Goal: Task Accomplishment & Management: Manage account settings

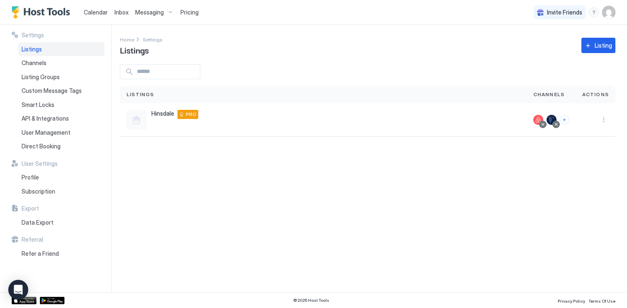
click at [187, 16] on div "Pricing" at bounding box center [189, 12] width 25 height 14
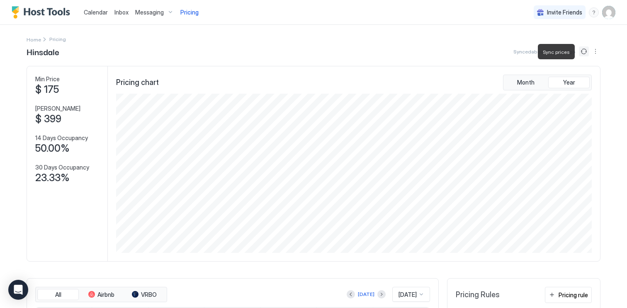
click at [582, 56] on button "Sync prices" at bounding box center [584, 51] width 10 height 10
click at [583, 49] on button "Sync prices" at bounding box center [584, 51] width 10 height 10
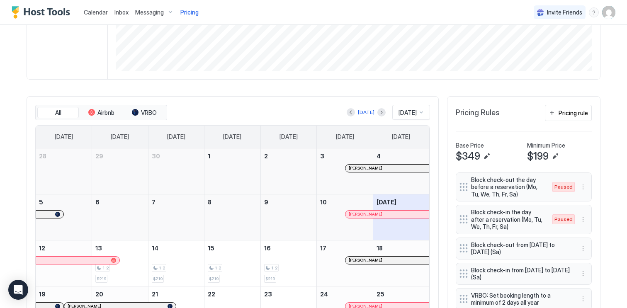
scroll to position [344, 0]
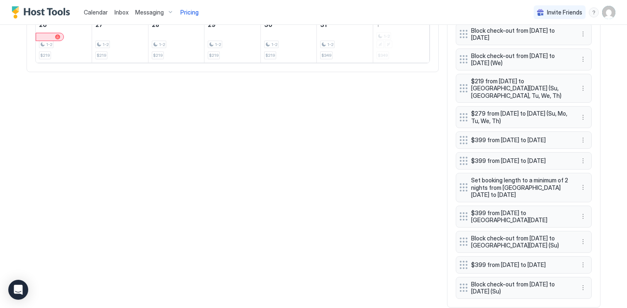
scroll to position [533, 0]
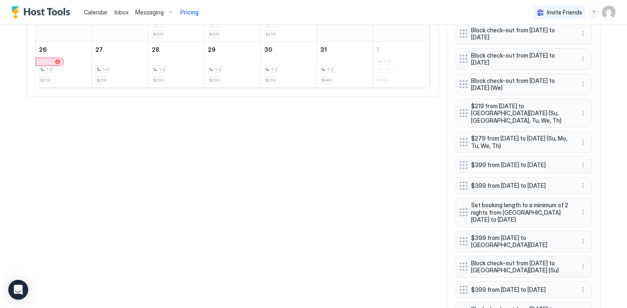
scroll to position [472, 0]
click at [585, 114] on button "More options" at bounding box center [583, 114] width 10 height 10
click at [589, 136] on div "Pause" at bounding box center [594, 139] width 24 height 6
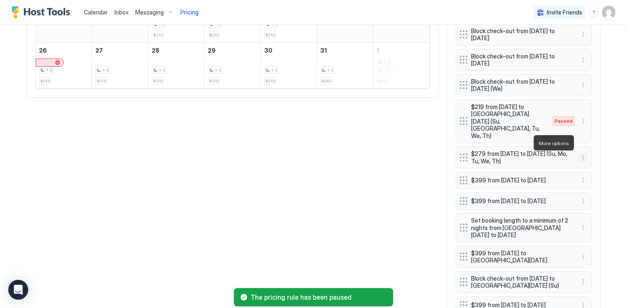
click at [583, 153] on button "More options" at bounding box center [583, 158] width 10 height 10
click at [589, 166] on div "Pause" at bounding box center [594, 168] width 24 height 6
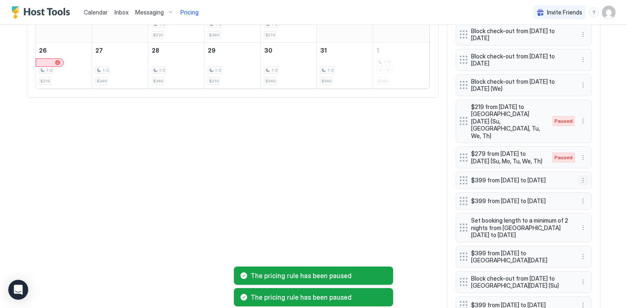
click at [584, 175] on button "More options" at bounding box center [583, 180] width 10 height 10
click at [590, 197] on div "Pause" at bounding box center [594, 200] width 24 height 6
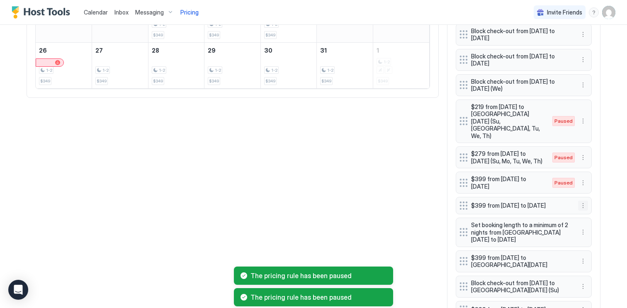
click at [583, 201] on button "More options" at bounding box center [583, 206] width 10 height 10
click at [589, 223] on div "Pause" at bounding box center [594, 226] width 24 height 6
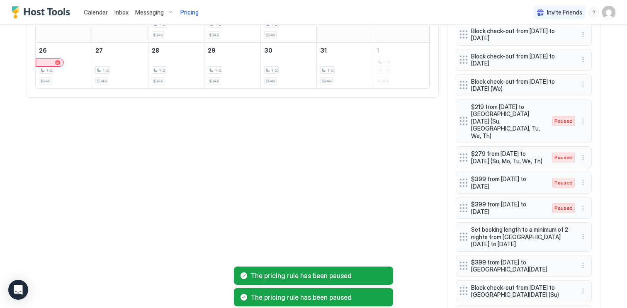
scroll to position [541, 0]
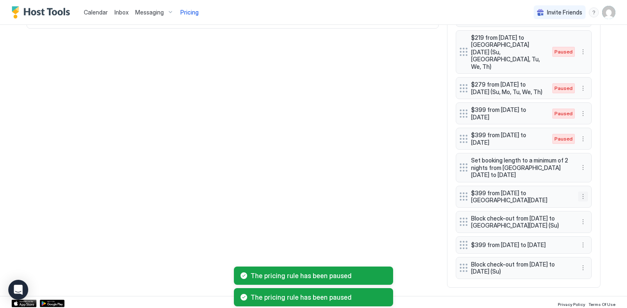
click at [584, 192] on button "More options" at bounding box center [583, 197] width 10 height 10
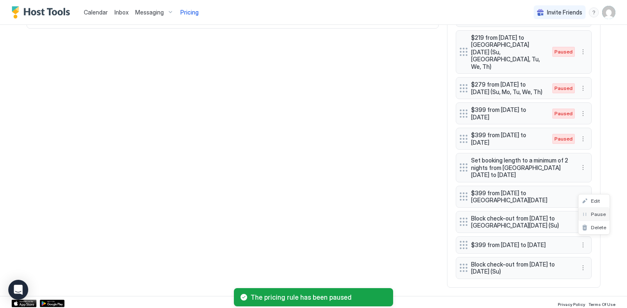
click at [587, 216] on div "Pause" at bounding box center [594, 214] width 24 height 6
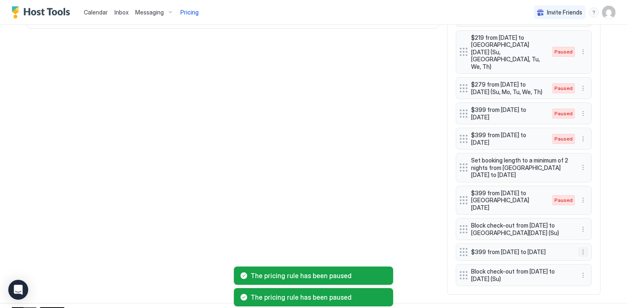
click at [581, 247] on button "More options" at bounding box center [583, 252] width 10 height 10
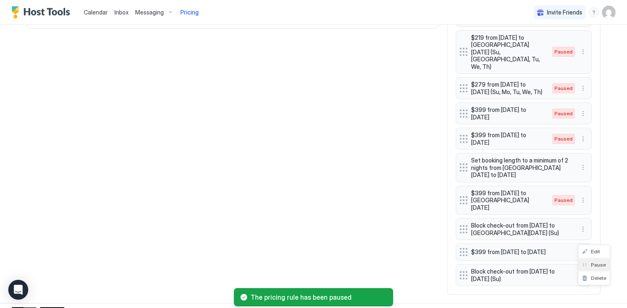
click at [586, 262] on div "Pause" at bounding box center [594, 265] width 24 height 6
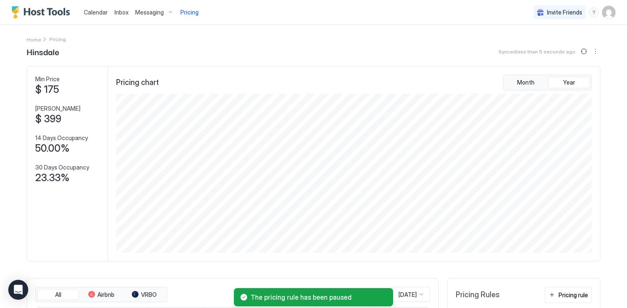
scroll to position [5, 0]
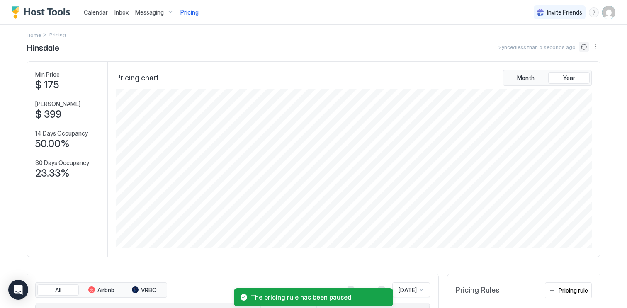
click at [582, 48] on button "Sync prices" at bounding box center [584, 47] width 10 height 10
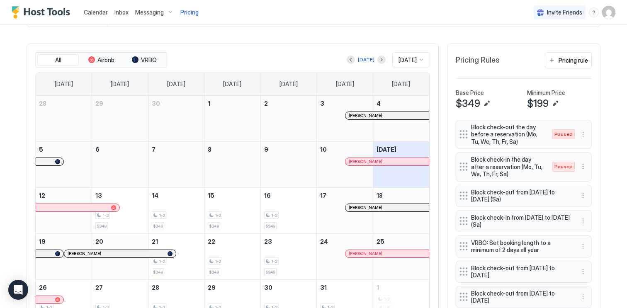
scroll to position [243, 0]
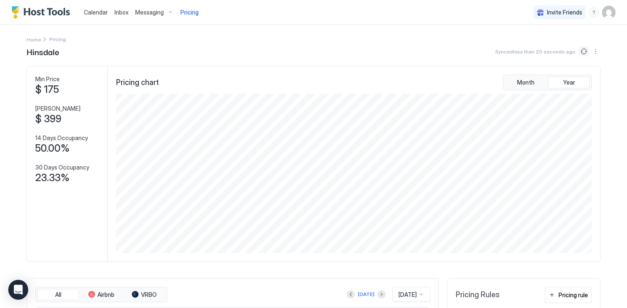
click at [584, 55] on button "Sync prices" at bounding box center [584, 51] width 10 height 10
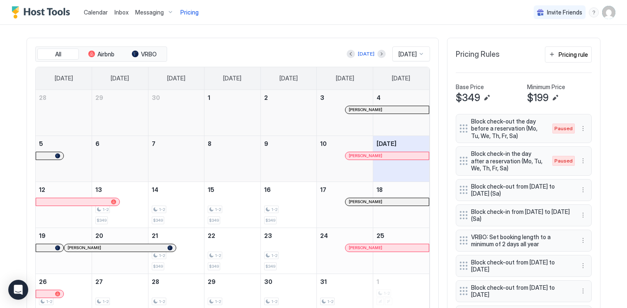
scroll to position [234, 0]
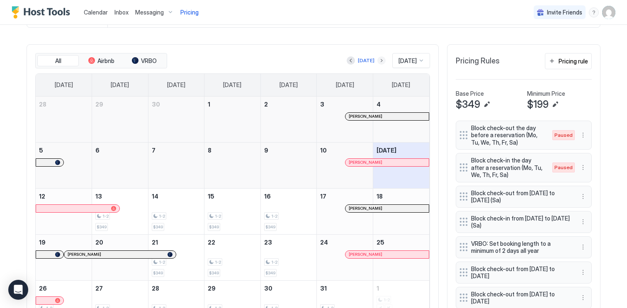
click at [377, 62] on button "Next month" at bounding box center [381, 60] width 8 height 8
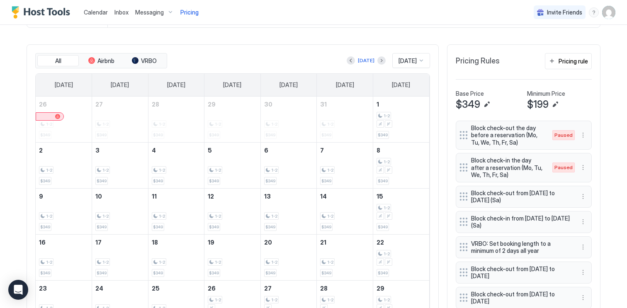
click at [594, 16] on div "menu" at bounding box center [594, 12] width 10 height 10
click at [604, 13] on div at bounding box center [313, 154] width 627 height 308
click at [607, 14] on img "User profile" at bounding box center [608, 12] width 13 height 13
click at [586, 47] on div "Settings" at bounding box center [561, 46] width 105 height 15
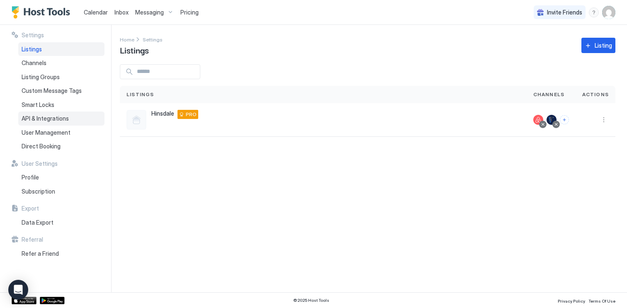
click at [51, 117] on span "API & Integrations" at bounding box center [45, 118] width 47 height 7
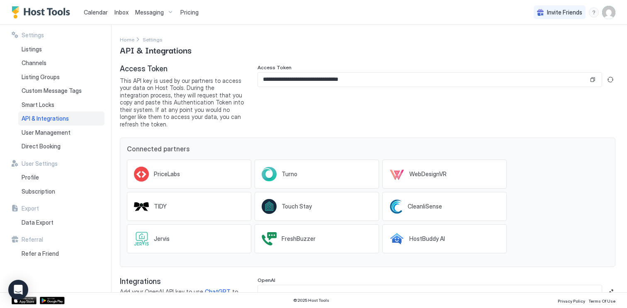
scroll to position [20, 0]
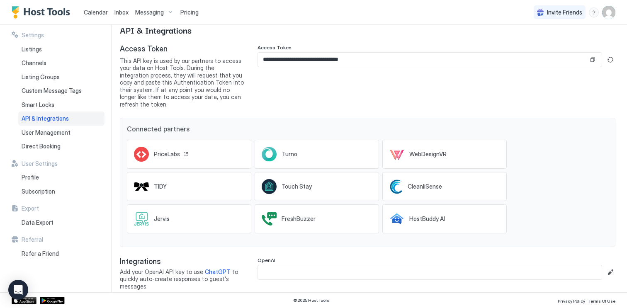
click at [192, 150] on div "PriceLabs" at bounding box center [189, 154] width 124 height 29
click at [194, 14] on span "Pricing" at bounding box center [189, 12] width 18 height 7
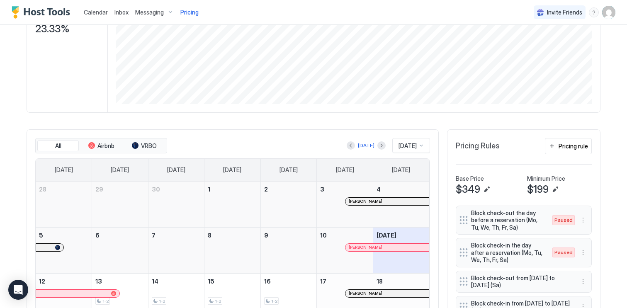
scroll to position [213, 0]
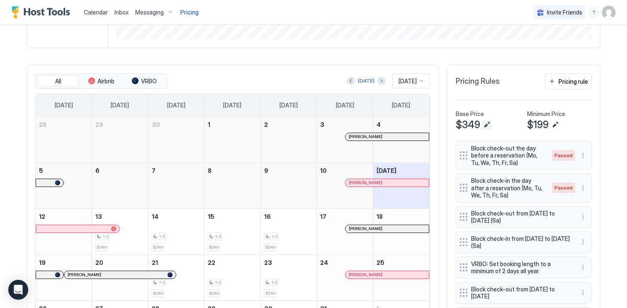
click at [487, 126] on button "Edit" at bounding box center [487, 125] width 10 height 10
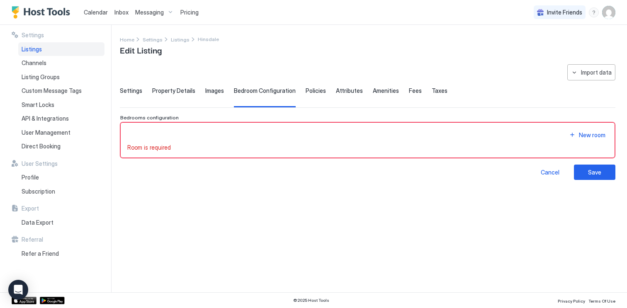
click at [219, 90] on span "Images" at bounding box center [214, 90] width 19 height 7
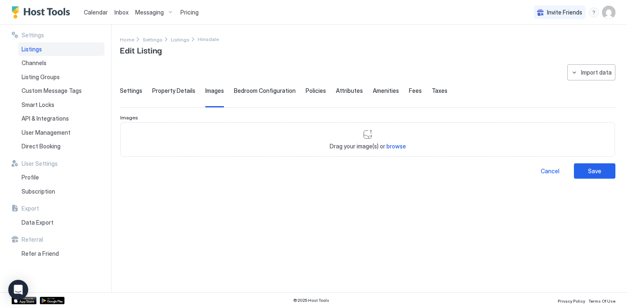
click at [164, 95] on div "Property Details" at bounding box center [173, 97] width 43 height 20
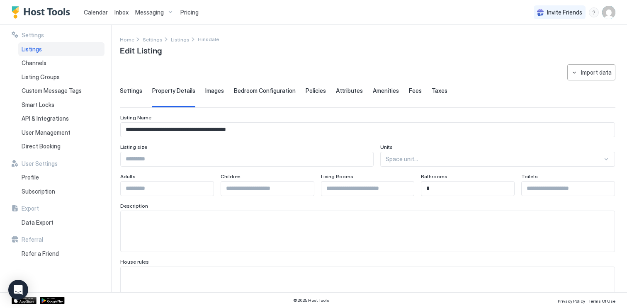
click at [132, 92] on span "Settings" at bounding box center [131, 90] width 22 height 7
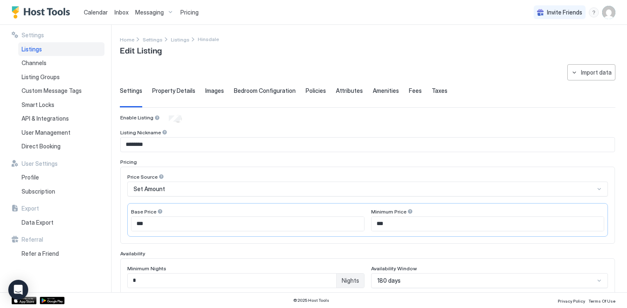
click at [306, 95] on div "Policies" at bounding box center [316, 97] width 20 height 20
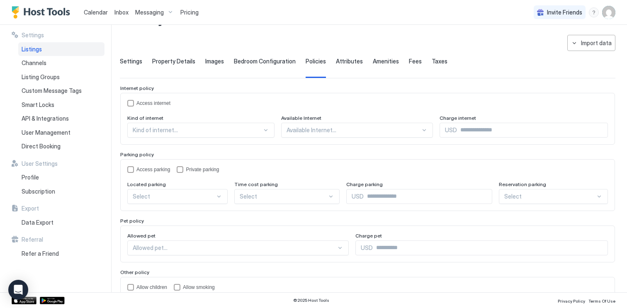
scroll to position [29, 0]
click at [253, 64] on span "Bedroom Configuration" at bounding box center [265, 61] width 62 height 7
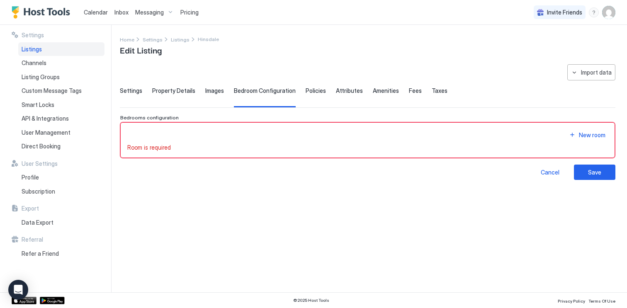
click at [196, 93] on div "Settings Property Details Images Bedroom Configuration Policies Attributes Amen…" at bounding box center [367, 97] width 495 height 20
click at [217, 93] on span "Images" at bounding box center [214, 90] width 19 height 7
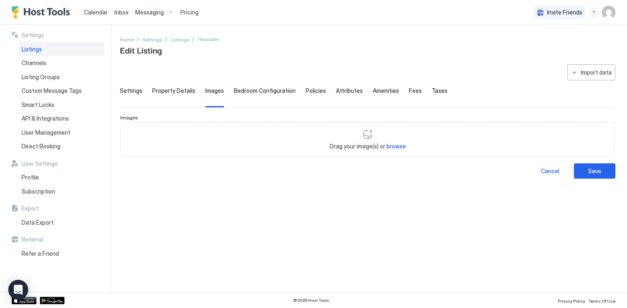
click at [179, 89] on span "Property Details" at bounding box center [173, 90] width 43 height 7
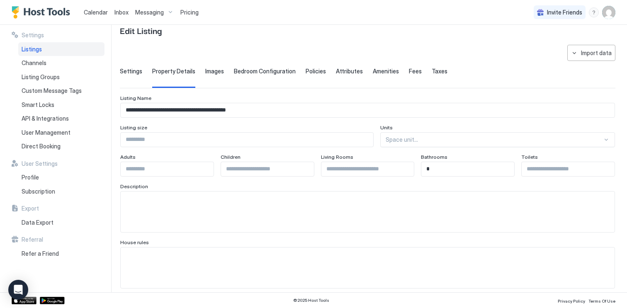
scroll to position [17, 0]
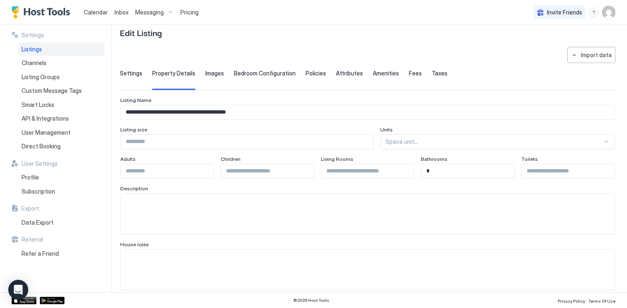
click at [412, 75] on span "Fees" at bounding box center [415, 73] width 13 height 7
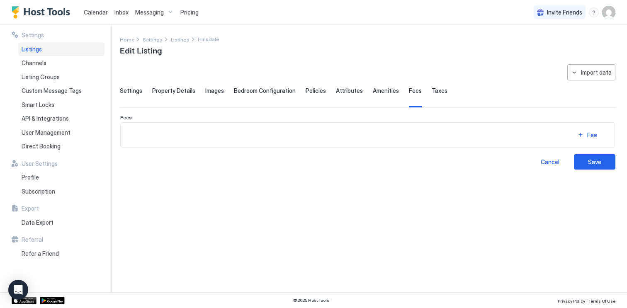
click at [432, 90] on span "Taxes" at bounding box center [440, 90] width 16 height 7
click at [338, 90] on span "Attributes" at bounding box center [349, 90] width 27 height 7
click at [306, 90] on span "Policies" at bounding box center [316, 90] width 20 height 7
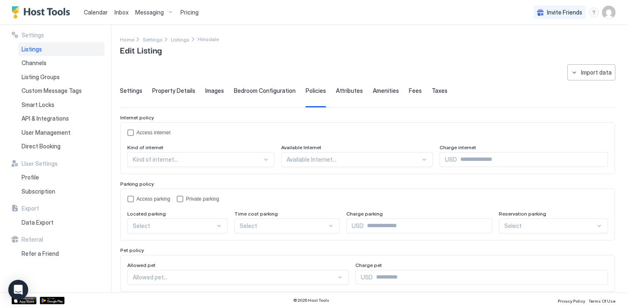
scroll to position [66, 0]
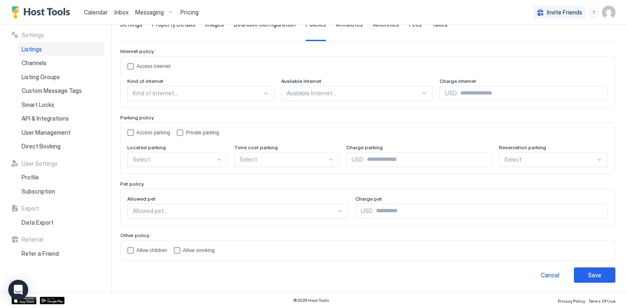
click at [99, 15] on span "Calendar" at bounding box center [96, 12] width 24 height 7
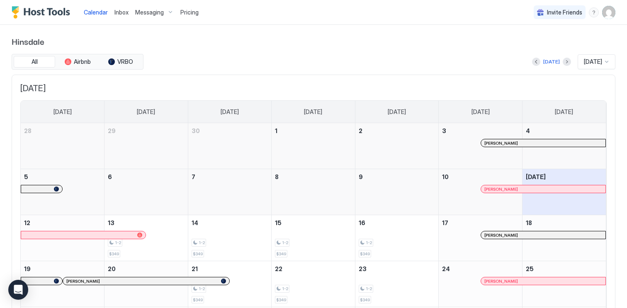
click at [190, 14] on span "Pricing" at bounding box center [189, 12] width 18 height 7
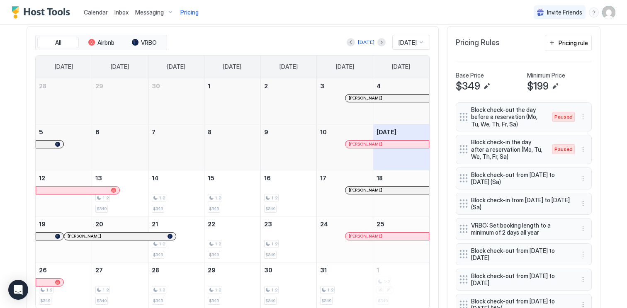
scroll to position [258, 0]
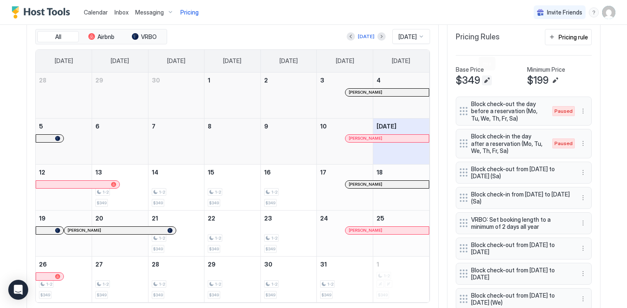
click at [484, 81] on button "Edit" at bounding box center [487, 80] width 10 height 10
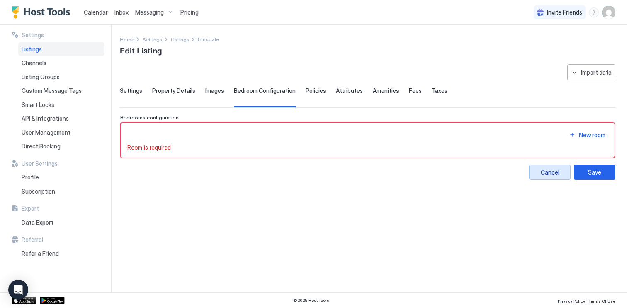
click at [544, 174] on div "Cancel" at bounding box center [550, 172] width 19 height 9
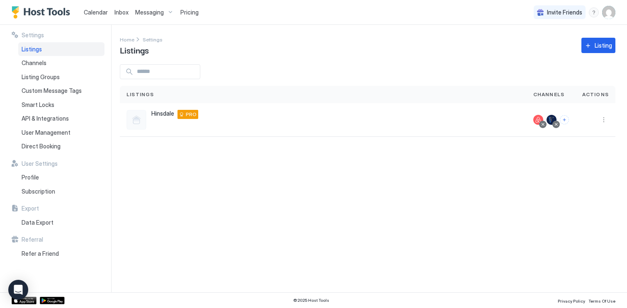
click at [184, 13] on span "Pricing" at bounding box center [189, 12] width 18 height 7
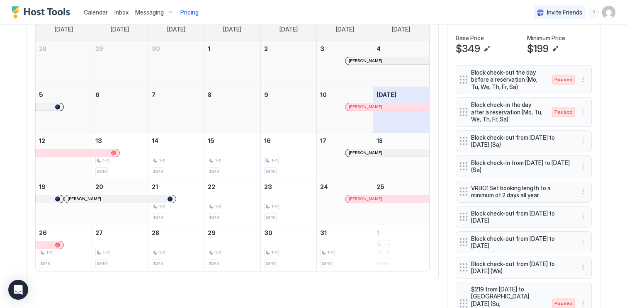
scroll to position [284, 0]
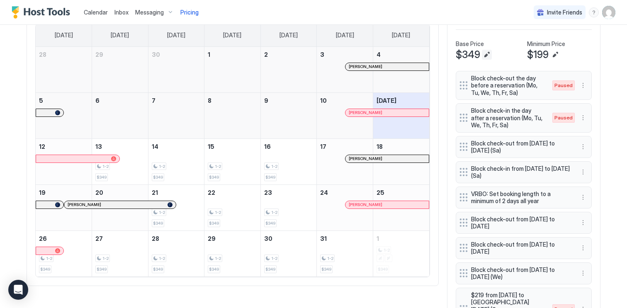
click at [485, 57] on button "Edit" at bounding box center [487, 55] width 10 height 10
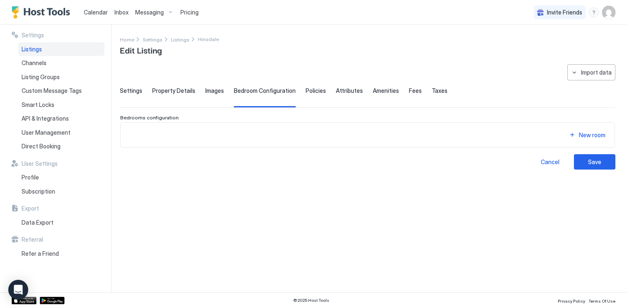
click at [152, 89] on span "Property Details" at bounding box center [173, 90] width 43 height 7
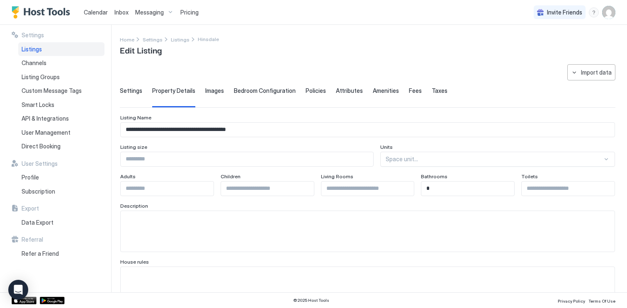
click at [135, 89] on span "Settings" at bounding box center [131, 90] width 22 height 7
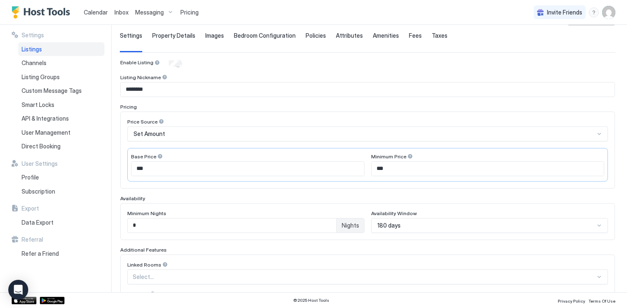
scroll to position [56, 0]
click at [303, 172] on input "***" at bounding box center [247, 168] width 233 height 14
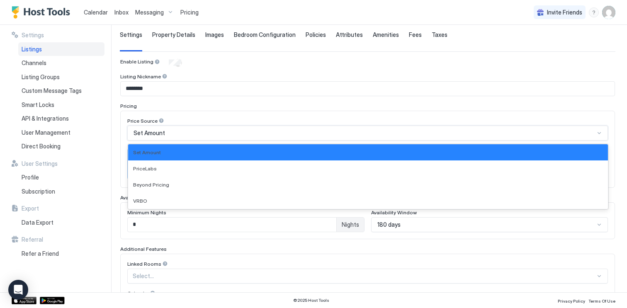
click at [171, 135] on div "Set Amount" at bounding box center [363, 132] width 461 height 7
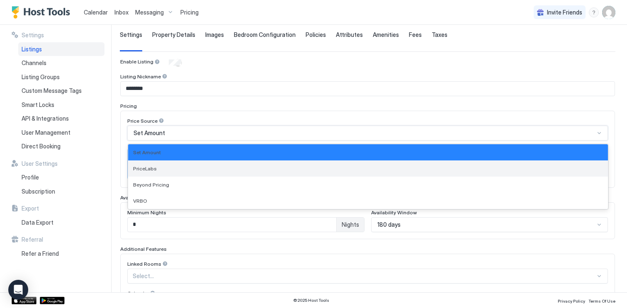
click at [145, 173] on div "PriceLabs" at bounding box center [368, 168] width 480 height 16
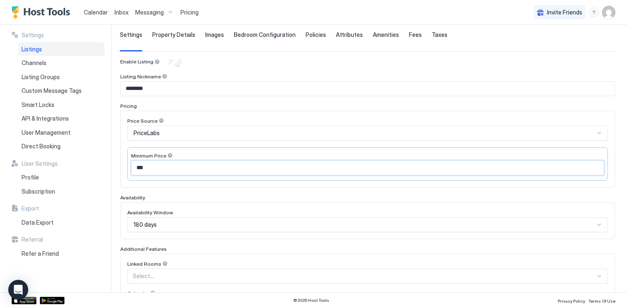
drag, startPoint x: 164, startPoint y: 170, endPoint x: 111, endPoint y: 171, distance: 52.7
click at [111, 171] on div "**********" at bounding box center [313, 158] width 627 height 267
type input "***"
click at [116, 139] on div "**********" at bounding box center [313, 158] width 627 height 267
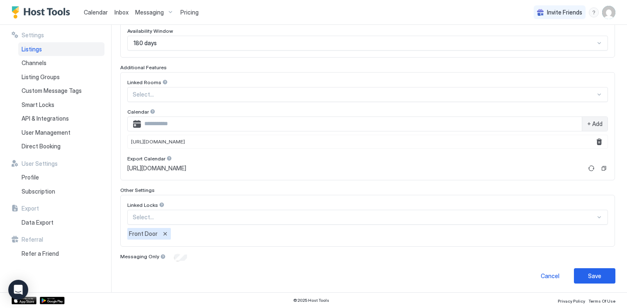
scroll to position [238, 0]
click at [601, 279] on button "Save" at bounding box center [594, 274] width 41 height 15
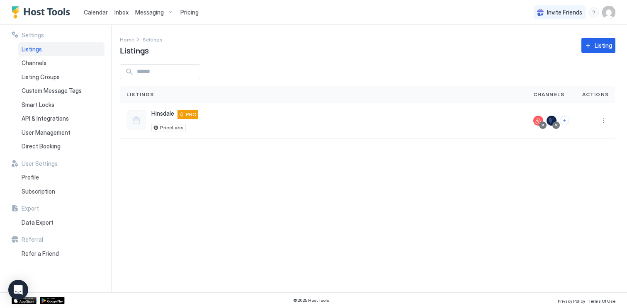
click at [196, 10] on span "Pricing" at bounding box center [189, 12] width 18 height 7
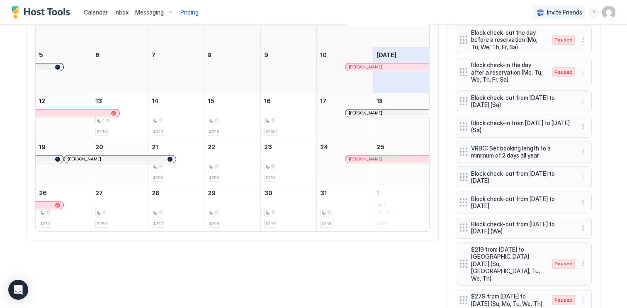
scroll to position [236, 0]
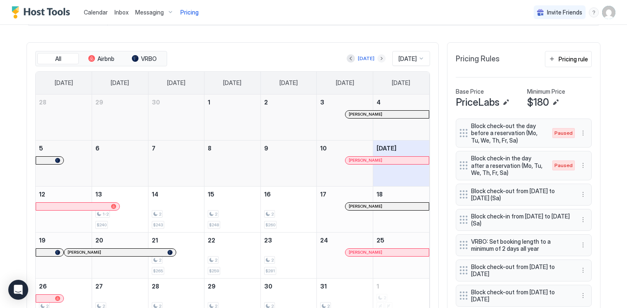
click at [377, 60] on button "Next month" at bounding box center [381, 58] width 8 height 8
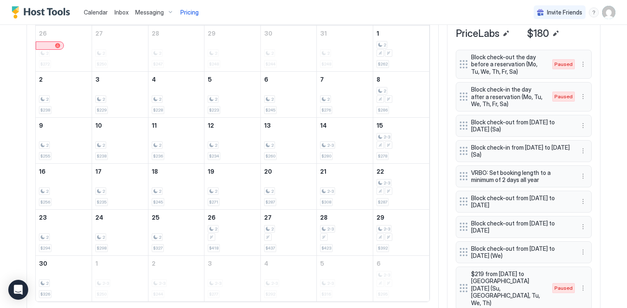
scroll to position [311, 0]
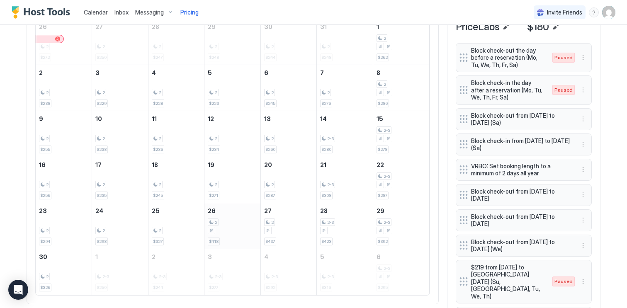
click at [213, 239] on span "$418" at bounding box center [214, 241] width 10 height 5
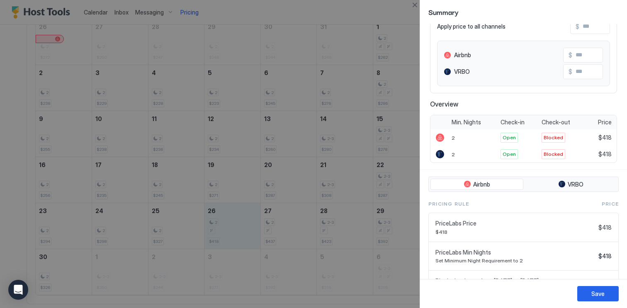
scroll to position [0, 0]
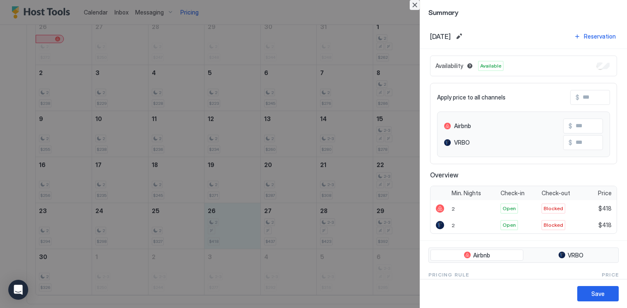
click at [413, 0] on button "Close" at bounding box center [415, 5] width 10 height 10
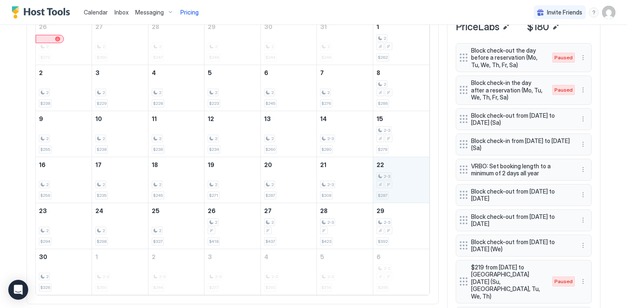
click at [384, 176] on span "2-3" at bounding box center [386, 176] width 7 height 5
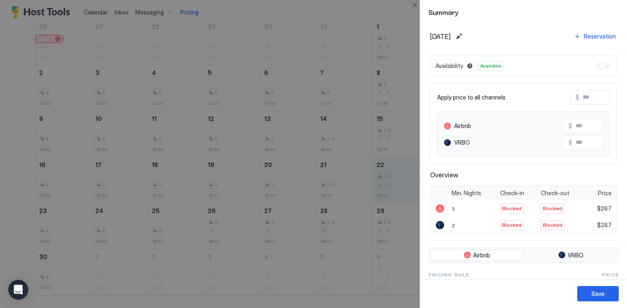
click at [367, 152] on div at bounding box center [313, 154] width 627 height 308
click at [342, 181] on div at bounding box center [313, 154] width 627 height 308
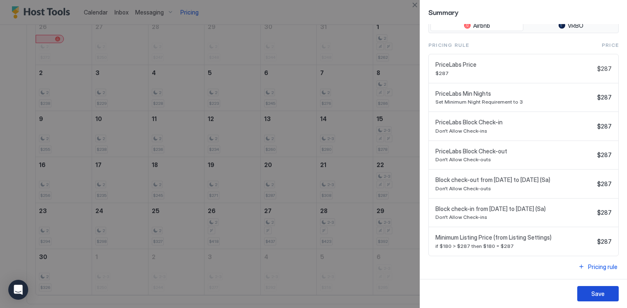
click at [602, 296] on div "Save" at bounding box center [597, 293] width 13 height 9
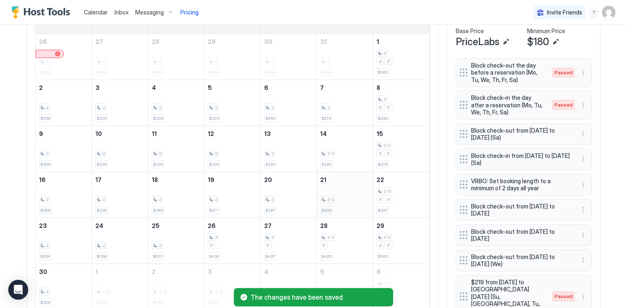
scroll to position [296, 0]
click at [344, 183] on div "2-3 $308" at bounding box center [344, 195] width 49 height 39
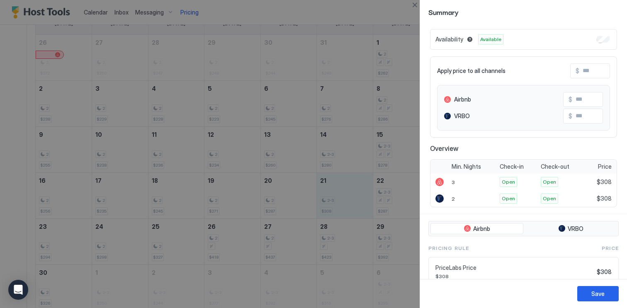
scroll to position [0, 0]
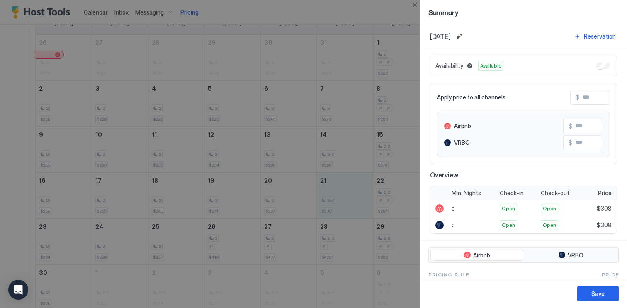
click at [376, 80] on div at bounding box center [313, 154] width 627 height 308
click at [378, 87] on div at bounding box center [313, 154] width 627 height 308
click at [413, 6] on button "Close" at bounding box center [415, 5] width 10 height 10
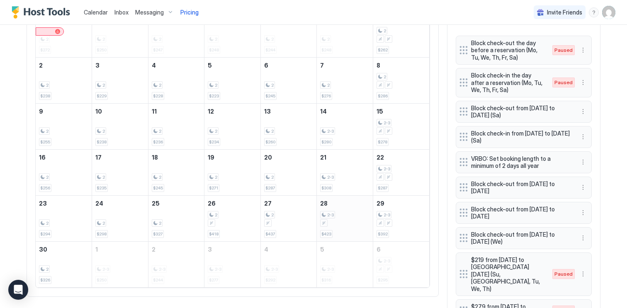
scroll to position [316, 0]
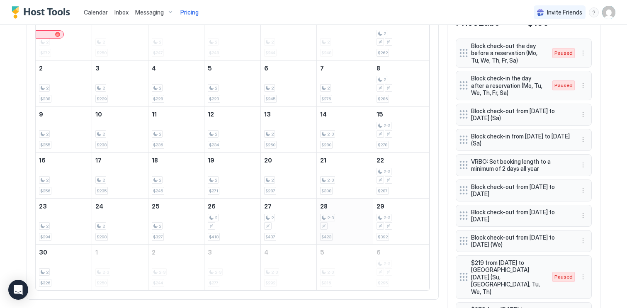
click at [347, 233] on div "2-3 $423" at bounding box center [344, 221] width 49 height 39
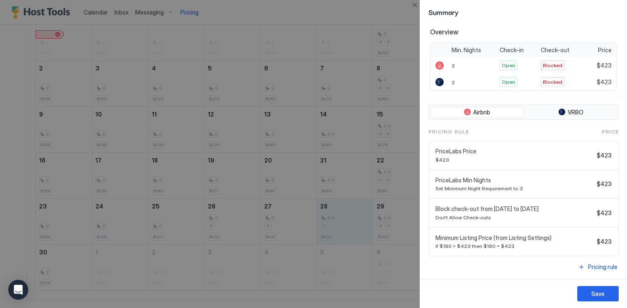
scroll to position [150, 0]
click at [344, 172] on div at bounding box center [313, 154] width 627 height 308
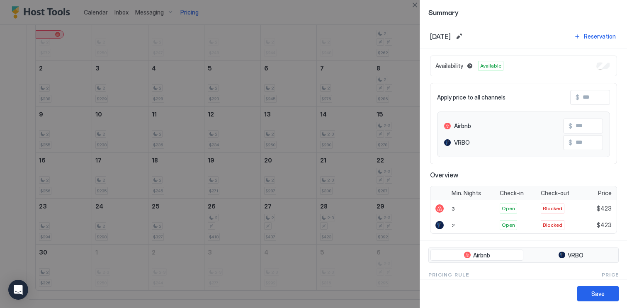
click at [403, 137] on div at bounding box center [313, 154] width 627 height 308
click at [411, 8] on button "Close" at bounding box center [415, 5] width 10 height 10
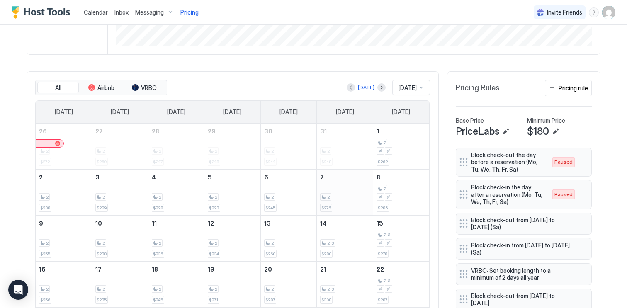
scroll to position [75, 0]
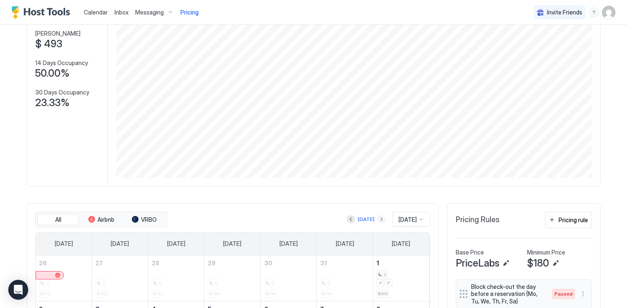
click at [377, 218] on button "Next month" at bounding box center [381, 219] width 8 height 8
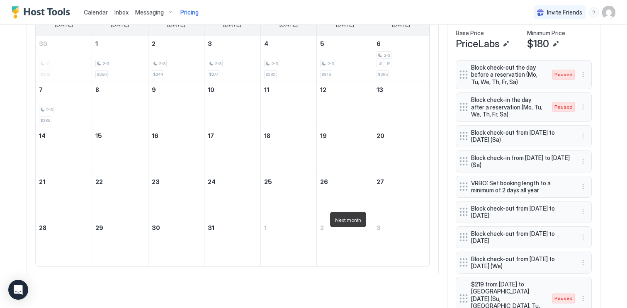
scroll to position [311, 0]
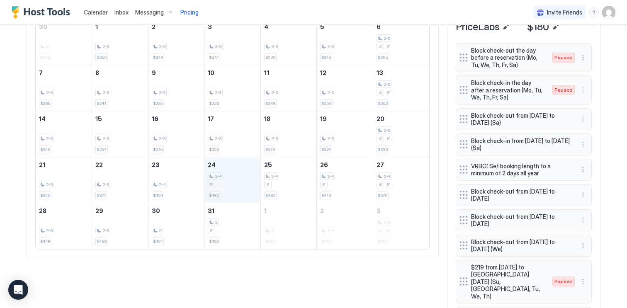
click at [241, 189] on div "2-4 $480" at bounding box center [232, 179] width 49 height 39
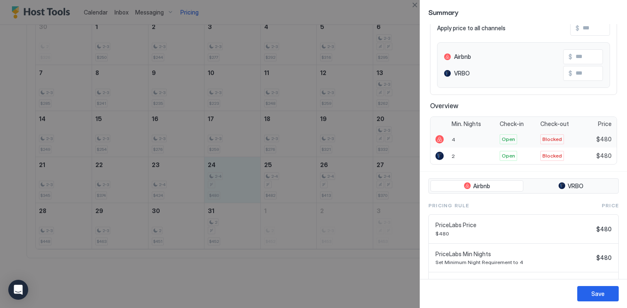
scroll to position [90, 0]
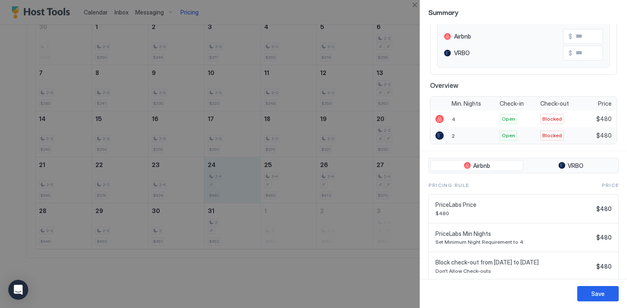
click at [454, 138] on span "2" at bounding box center [452, 136] width 3 height 6
click at [577, 167] on span "VRBO" at bounding box center [575, 165] width 16 height 7
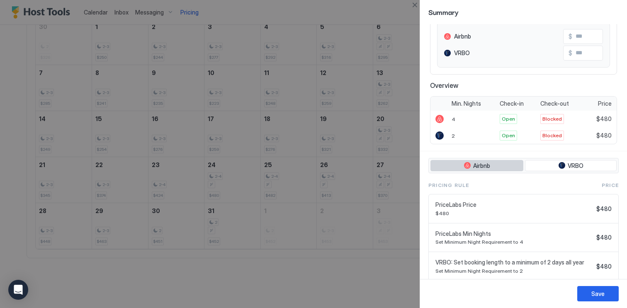
click at [472, 165] on button "Airbnb" at bounding box center [476, 166] width 93 height 12
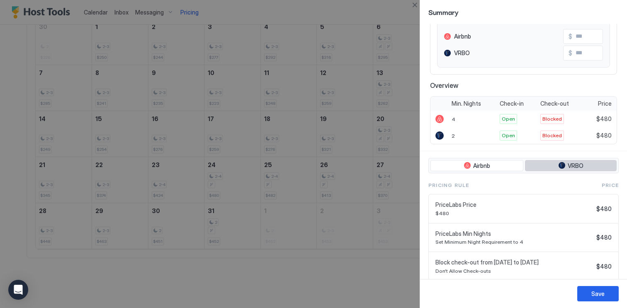
click at [545, 164] on button "VRBO" at bounding box center [571, 166] width 92 height 12
click at [486, 171] on div "Airbnb VRBO" at bounding box center [523, 166] width 190 height 16
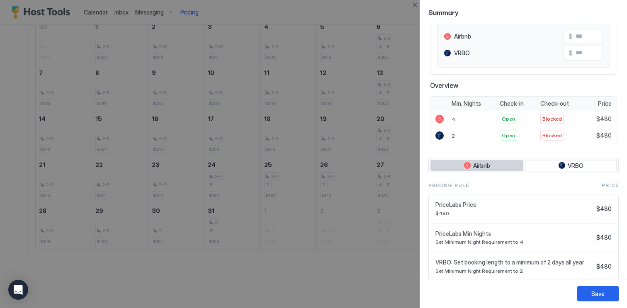
click at [482, 164] on span "Airbnb" at bounding box center [481, 165] width 17 height 7
click at [351, 270] on div at bounding box center [313, 154] width 627 height 308
click at [582, 289] on button "Save" at bounding box center [597, 293] width 41 height 15
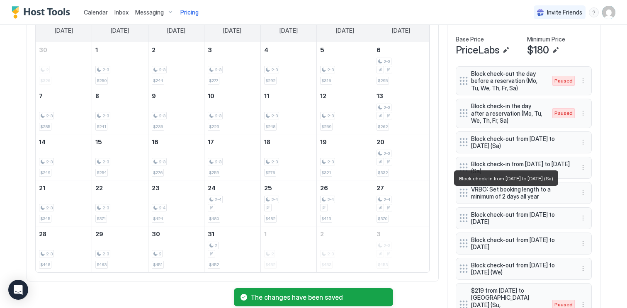
scroll to position [291, 0]
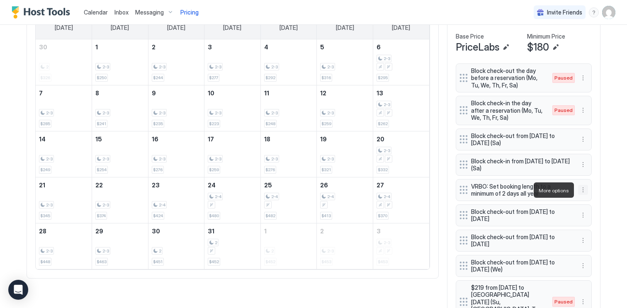
click at [583, 191] on button "More options" at bounding box center [583, 190] width 10 height 10
click at [596, 217] on span "Pause" at bounding box center [598, 215] width 15 height 6
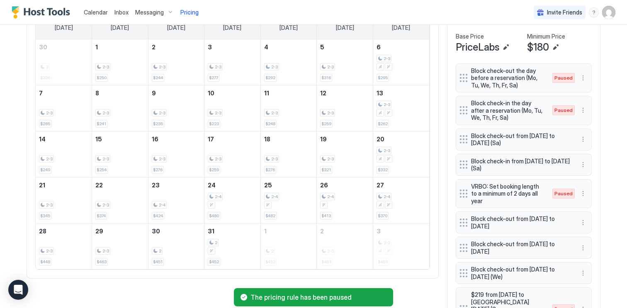
click at [379, 281] on div "All Airbnb VRBO [DATE] [DATE] [DATE] [DATE] [DATE] [DATE] [DATE] [DATE] [DATE] …" at bounding box center [314, 272] width 574 height 570
click at [361, 206] on div "December 26, 2025" at bounding box center [344, 204] width 49 height 7
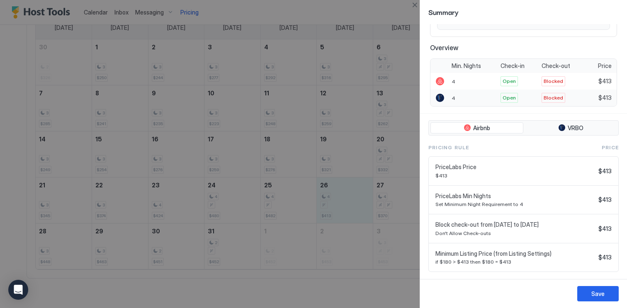
scroll to position [150, 0]
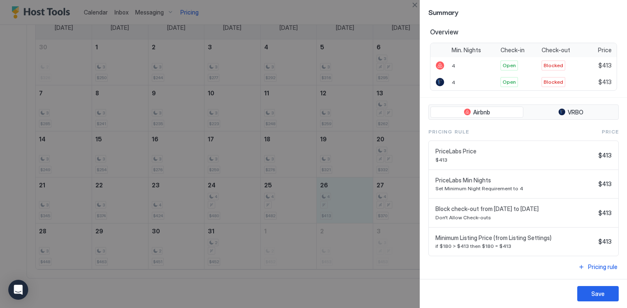
click at [355, 246] on div at bounding box center [313, 154] width 627 height 308
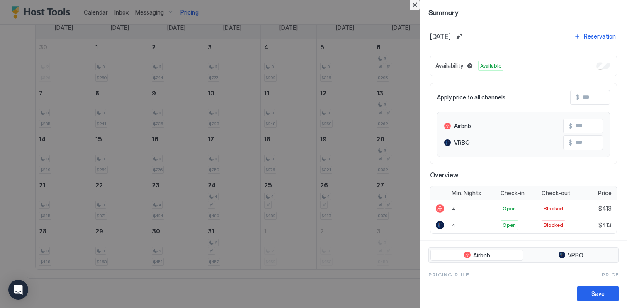
click at [415, 5] on button "Close" at bounding box center [415, 5] width 10 height 10
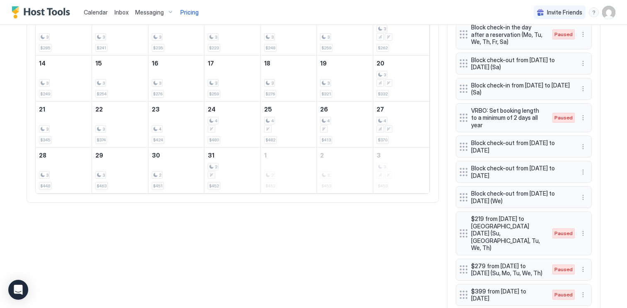
scroll to position [361, 0]
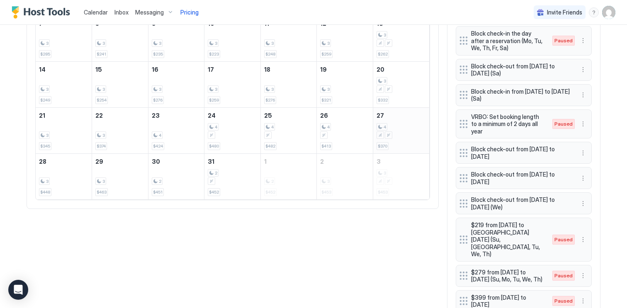
click at [401, 138] on div "December 27, 2025" at bounding box center [400, 134] width 49 height 7
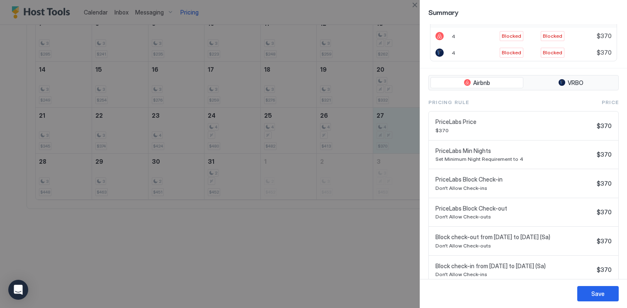
scroll to position [173, 0]
click at [332, 223] on div at bounding box center [313, 154] width 627 height 308
click at [349, 211] on div at bounding box center [313, 154] width 627 height 308
click at [390, 279] on div at bounding box center [313, 154] width 627 height 308
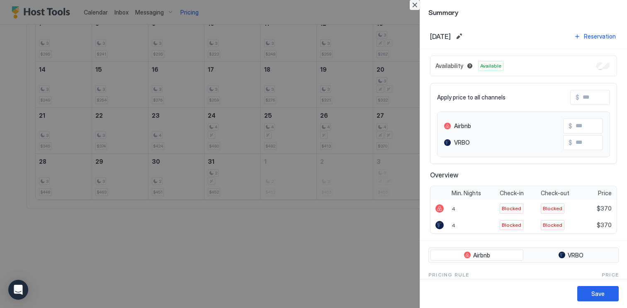
click at [414, 4] on button "Close" at bounding box center [415, 5] width 10 height 10
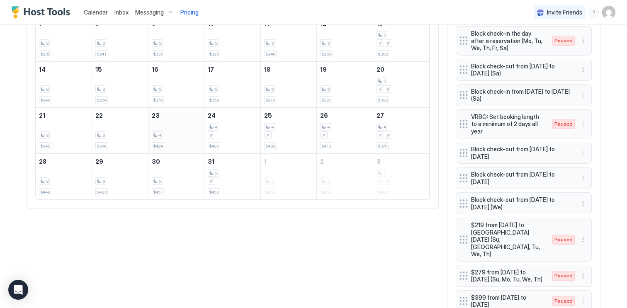
click at [187, 133] on div "4" at bounding box center [176, 135] width 49 height 8
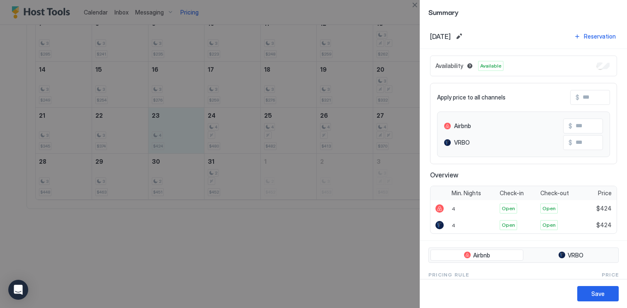
click at [323, 235] on div at bounding box center [313, 154] width 627 height 308
click at [412, 3] on button "Close" at bounding box center [415, 5] width 10 height 10
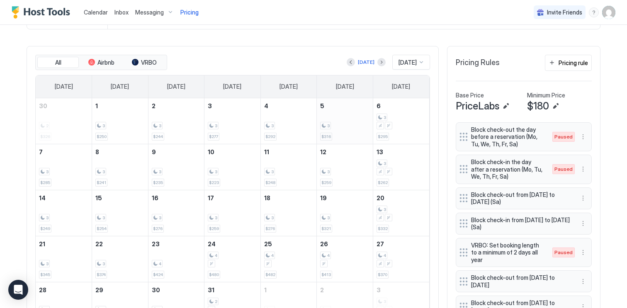
scroll to position [201, 0]
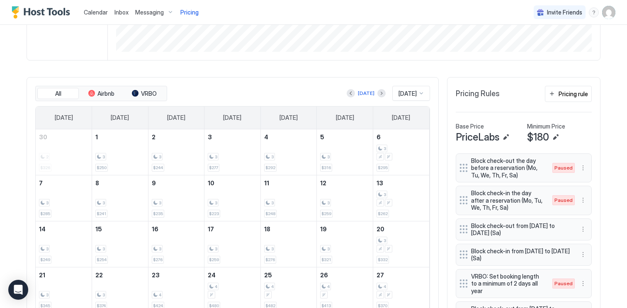
click at [347, 102] on div "All Airbnb VRBO [DATE] [DATE] [DATE] [DATE] [DATE] [DATE] [DATE] [DATE] [DATE] …" at bounding box center [232, 223] width 395 height 274
click at [347, 98] on div "[DATE] [DATE]" at bounding box center [299, 93] width 261 height 15
click at [347, 94] on button "Previous month" at bounding box center [351, 93] width 8 height 8
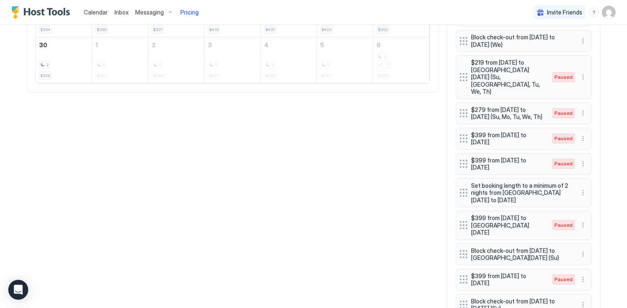
scroll to position [541, 0]
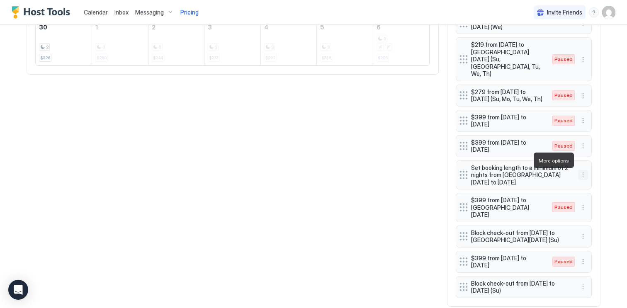
click at [582, 170] on button "More options" at bounding box center [583, 175] width 10 height 10
click at [593, 186] on span "Pause" at bounding box center [598, 185] width 15 height 6
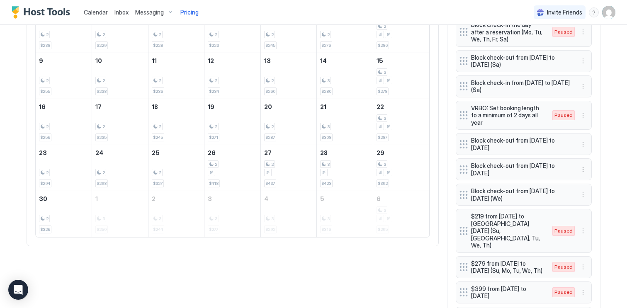
scroll to position [378, 0]
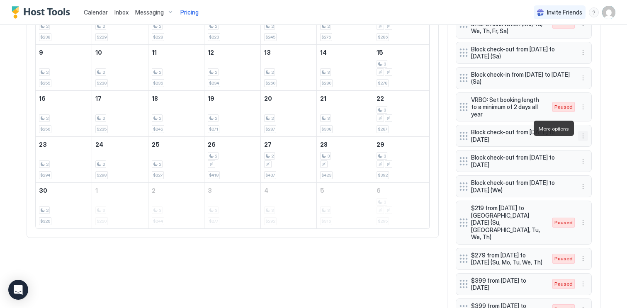
click at [585, 131] on button "More options" at bounding box center [583, 136] width 10 height 10
click at [599, 155] on span "Pause" at bounding box center [598, 153] width 15 height 6
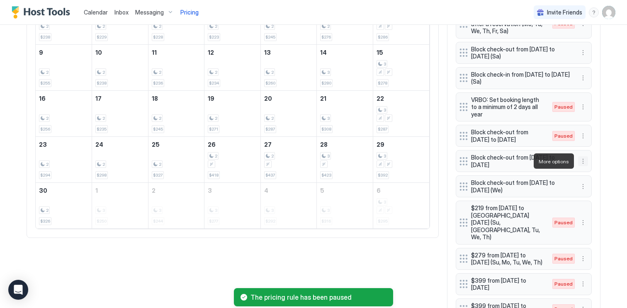
click at [584, 162] on button "More options" at bounding box center [583, 161] width 10 height 10
click at [589, 183] on div "Pause" at bounding box center [594, 186] width 24 height 6
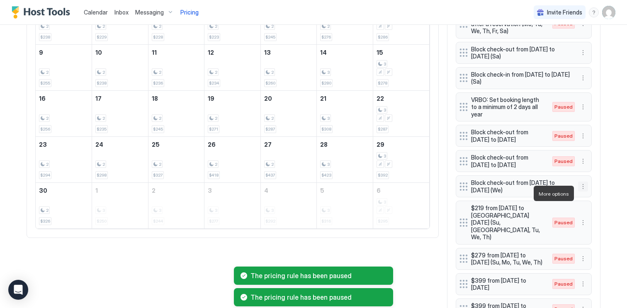
click at [580, 192] on button "More options" at bounding box center [583, 187] width 10 height 10
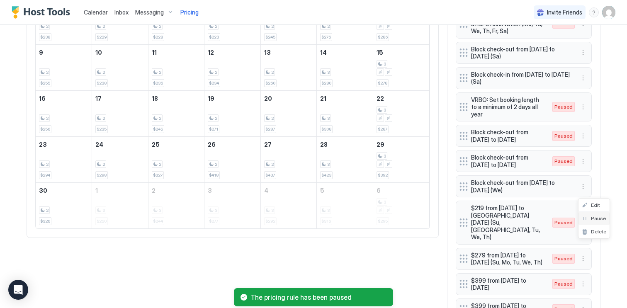
click at [594, 220] on span "Pause" at bounding box center [598, 218] width 15 height 6
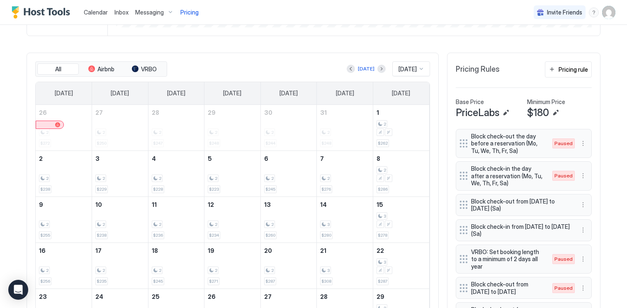
scroll to position [200, 0]
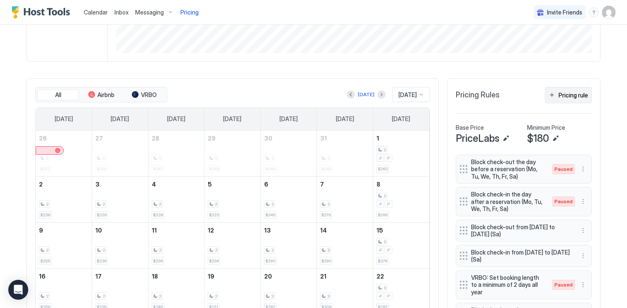
click at [567, 97] on div "Pricing rule" at bounding box center [572, 95] width 29 height 9
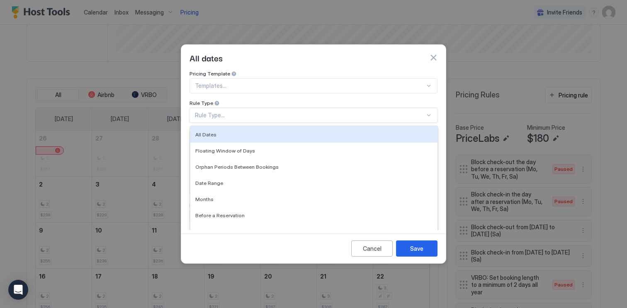
click at [312, 112] on div "Rule Type..." at bounding box center [310, 115] width 230 height 7
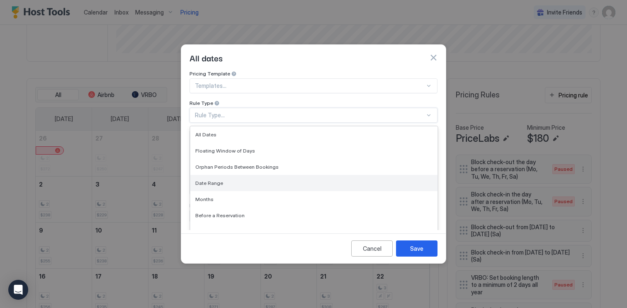
click at [277, 181] on div "Date Range" at bounding box center [313, 183] width 247 height 16
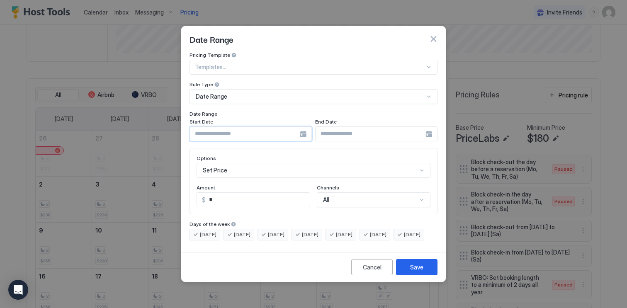
click at [257, 127] on input "Input Field" at bounding box center [245, 134] width 110 height 14
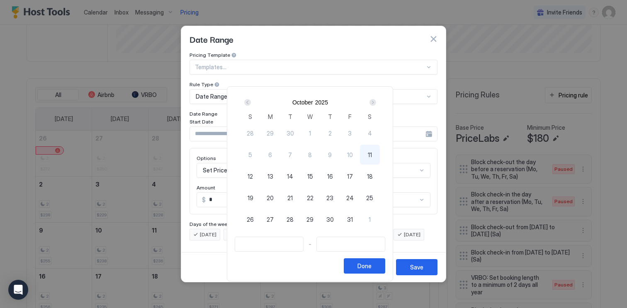
click at [216, 164] on div at bounding box center [313, 154] width 627 height 308
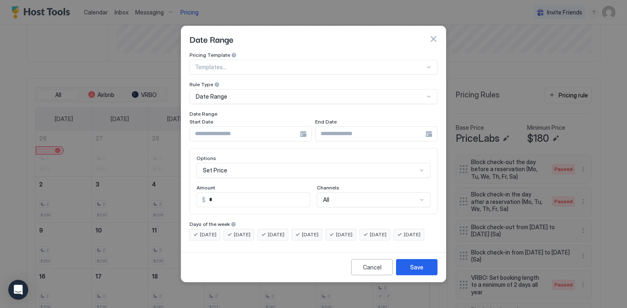
click at [216, 164] on div "Set Price" at bounding box center [313, 170] width 234 height 15
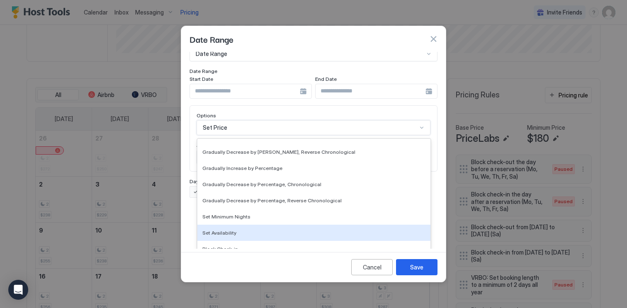
scroll to position [150, 0]
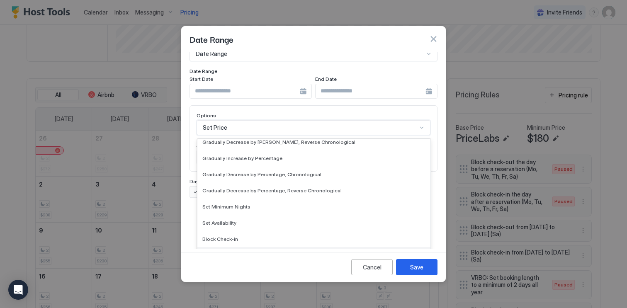
click at [242, 252] on div "Block Check-out" at bounding box center [313, 255] width 223 height 6
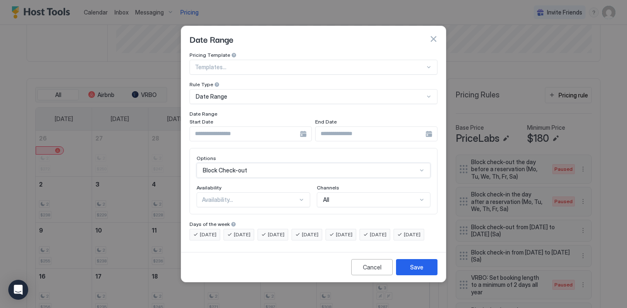
click at [262, 196] on div "Availability..." at bounding box center [250, 199] width 96 height 7
click at [253, 232] on div "Blocked" at bounding box center [253, 235] width 103 height 6
click at [303, 128] on div at bounding box center [250, 133] width 122 height 15
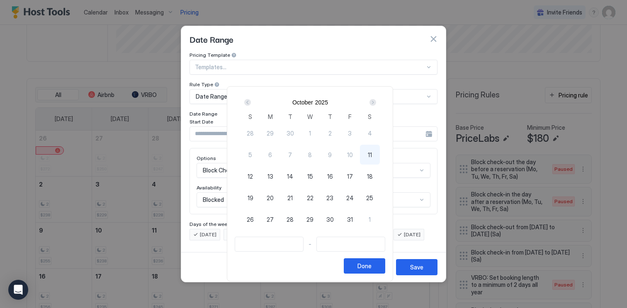
click at [376, 104] on div "Next" at bounding box center [372, 102] width 7 height 7
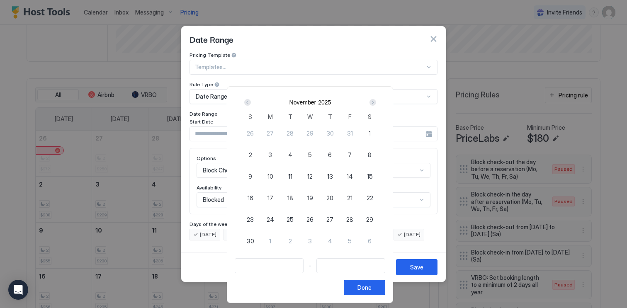
click at [293, 219] on span "25" at bounding box center [289, 219] width 7 height 9
type input "**********"
click at [356, 223] on div "28" at bounding box center [350, 219] width 20 height 20
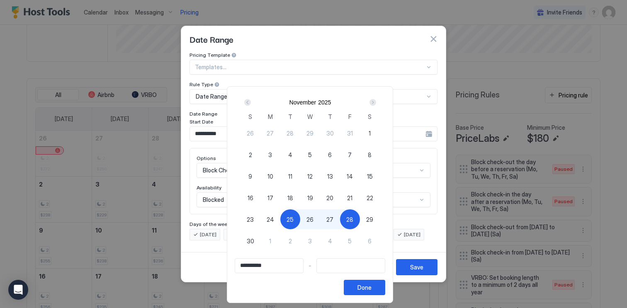
type input "**********"
click at [362, 289] on button "Done" at bounding box center [364, 287] width 41 height 15
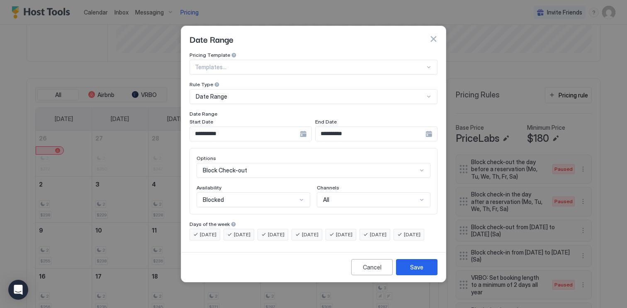
click at [213, 231] on span "[DATE]" at bounding box center [208, 234] width 17 height 7
click at [245, 231] on span "[DATE]" at bounding box center [242, 234] width 17 height 7
click at [352, 231] on span "[DATE]" at bounding box center [344, 234] width 17 height 7
click at [379, 230] on div "[DATE]" at bounding box center [374, 235] width 31 height 12
click at [393, 240] on div "[DATE]" at bounding box center [408, 235] width 31 height 12
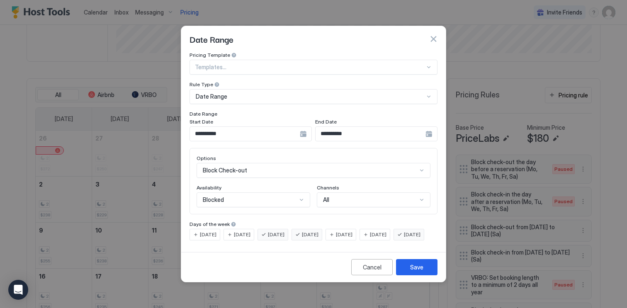
click at [393, 237] on div "[DATE]" at bounding box center [408, 235] width 31 height 12
click at [419, 269] on button "Save" at bounding box center [416, 267] width 41 height 16
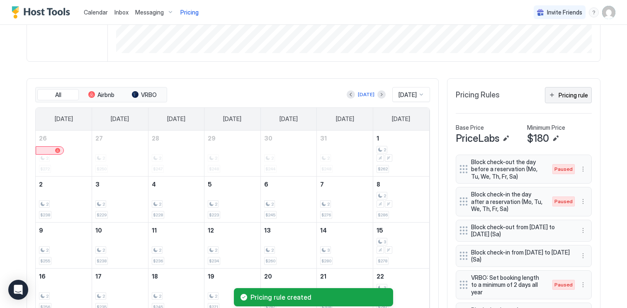
click at [577, 100] on button "Pricing rule" at bounding box center [568, 95] width 47 height 16
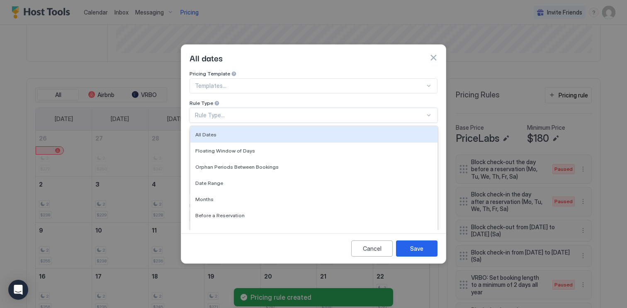
click at [259, 112] on div "Rule Type..." at bounding box center [310, 115] width 230 height 7
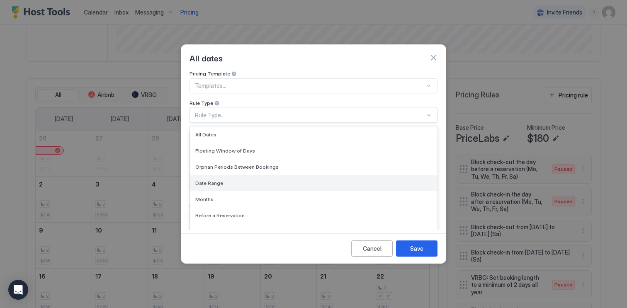
click at [257, 183] on div "Date Range" at bounding box center [313, 183] width 247 height 16
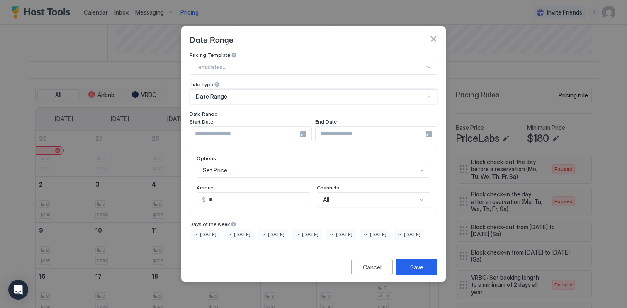
scroll to position [43, 0]
click at [253, 170] on div "Set Price" at bounding box center [313, 170] width 234 height 15
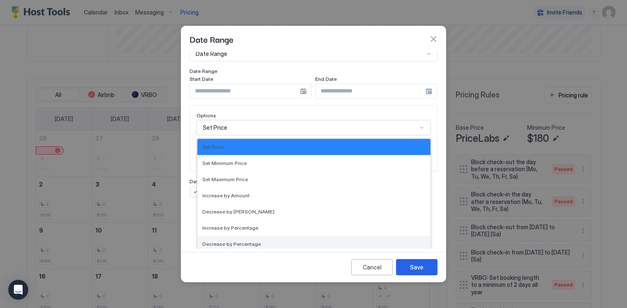
scroll to position [150, 0]
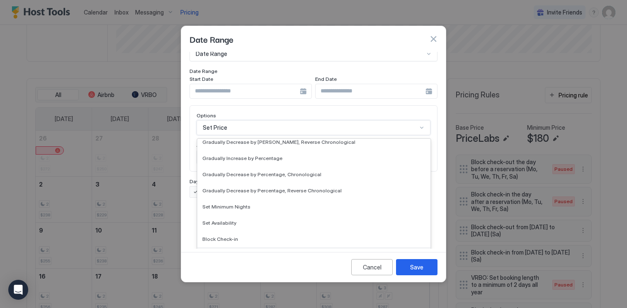
click at [237, 252] on span "Block Check-out" at bounding box center [221, 255] width 39 height 6
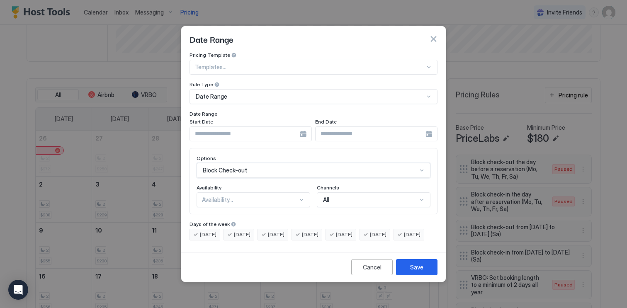
scroll to position [0, 0]
click at [231, 196] on div "Availability..." at bounding box center [253, 199] width 114 height 15
click at [230, 232] on div "Blocked" at bounding box center [253, 235] width 103 height 6
click at [263, 129] on input "Input Field" at bounding box center [245, 134] width 110 height 14
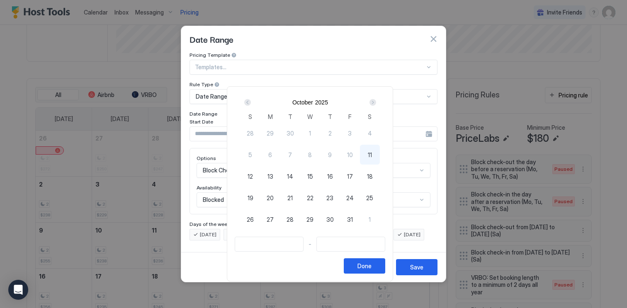
click at [375, 99] on div "Next" at bounding box center [372, 102] width 7 height 7
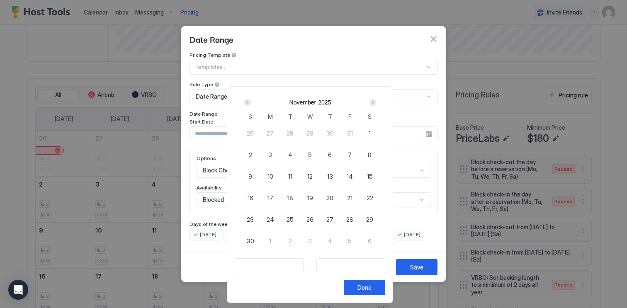
click at [375, 99] on div "Next" at bounding box center [372, 102] width 7 height 7
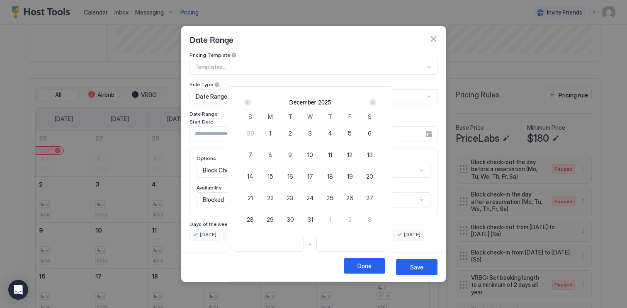
click at [292, 197] on span "23" at bounding box center [289, 198] width 7 height 9
type input "**********"
click at [349, 197] on div "26" at bounding box center [350, 198] width 20 height 20
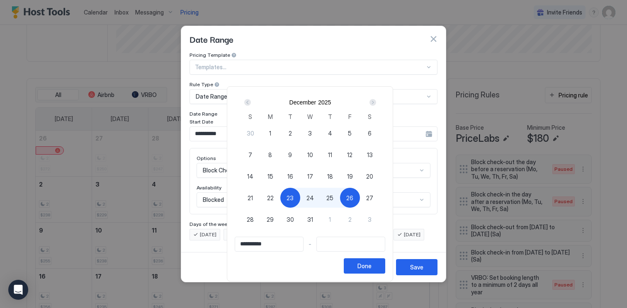
type input "**********"
click at [366, 267] on div "Done" at bounding box center [364, 266] width 14 height 9
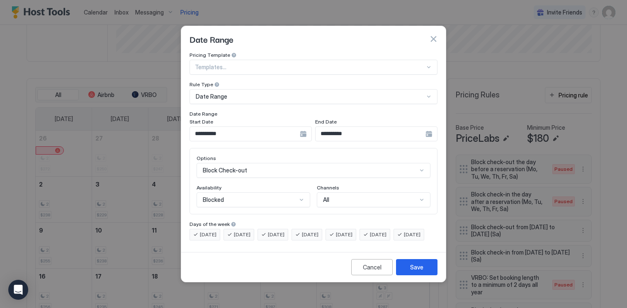
click at [306, 127] on div "**********" at bounding box center [250, 133] width 122 height 15
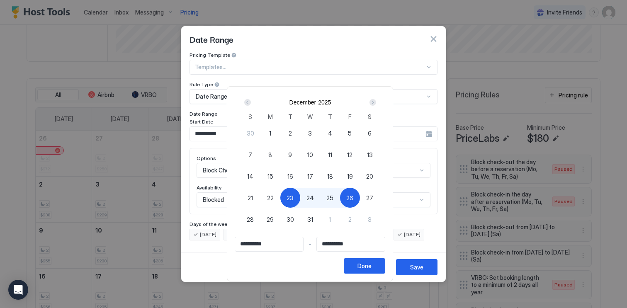
click at [428, 219] on div at bounding box center [313, 154] width 627 height 308
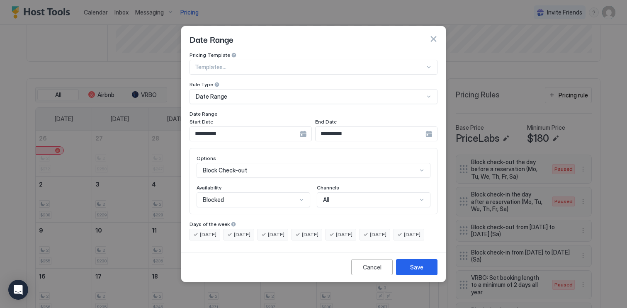
click at [200, 231] on span "[DATE]" at bounding box center [208, 234] width 17 height 7
click at [235, 231] on span "[DATE]" at bounding box center [242, 234] width 17 height 7
click at [352, 231] on span "[DATE]" at bounding box center [344, 234] width 17 height 7
click at [386, 231] on span "[DATE]" at bounding box center [378, 234] width 17 height 7
click at [404, 238] on span "[DATE]" at bounding box center [412, 234] width 17 height 7
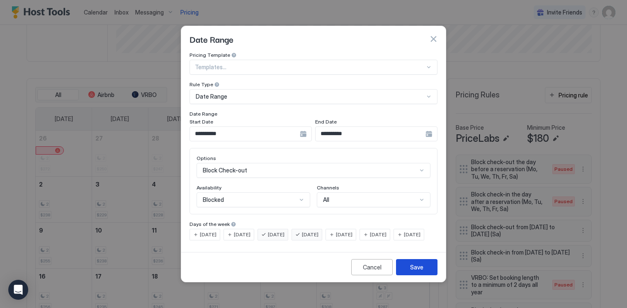
click at [409, 275] on button "Save" at bounding box center [416, 267] width 41 height 16
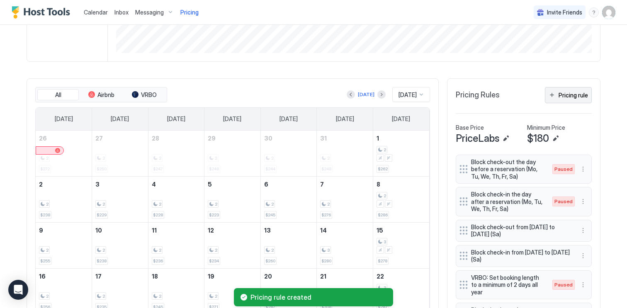
click at [560, 99] on button "Pricing rule" at bounding box center [568, 95] width 47 height 16
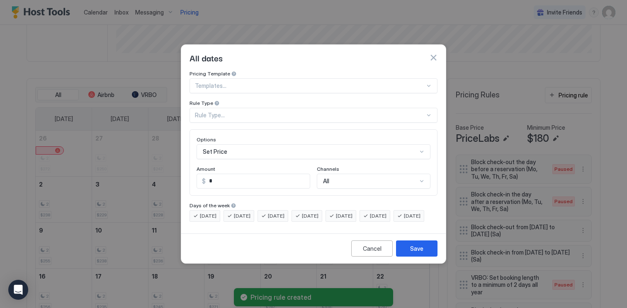
click at [286, 112] on div "Rule Type..." at bounding box center [310, 115] width 230 height 7
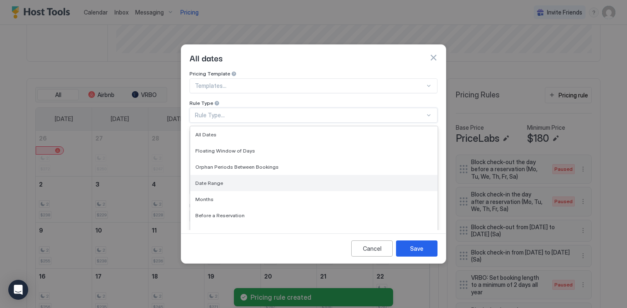
click at [259, 180] on div "Date Range" at bounding box center [313, 183] width 237 height 6
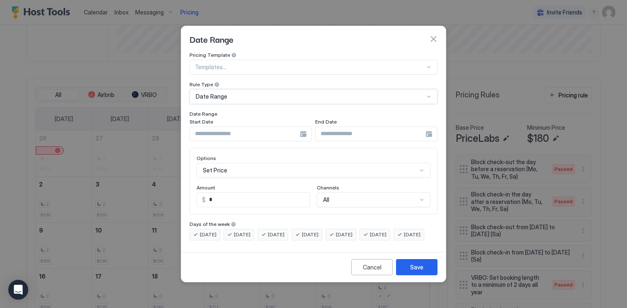
click at [302, 126] on div at bounding box center [250, 133] width 122 height 15
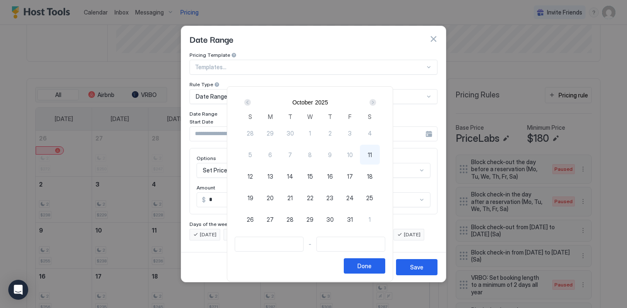
click at [376, 102] on div "Next" at bounding box center [372, 102] width 7 height 7
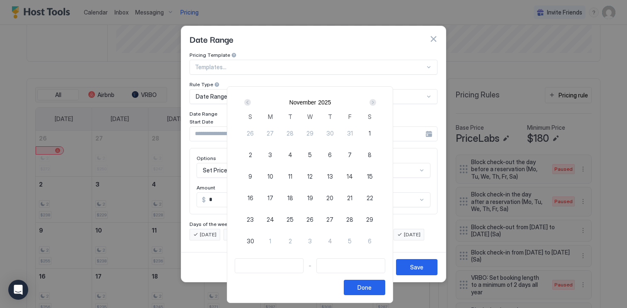
click at [376, 102] on div "Next" at bounding box center [372, 102] width 7 height 7
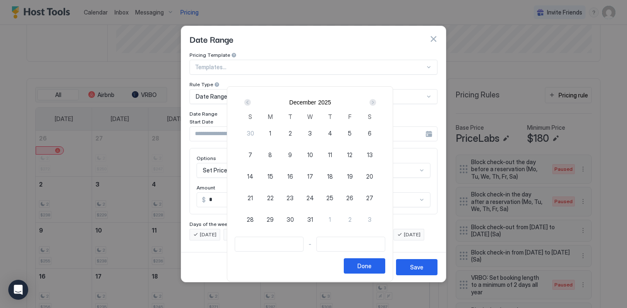
click at [376, 102] on div "Next" at bounding box center [372, 102] width 7 height 7
click at [310, 134] on span "31" at bounding box center [310, 133] width 6 height 9
type input "**********"
click at [298, 133] on div "30" at bounding box center [290, 133] width 20 height 20
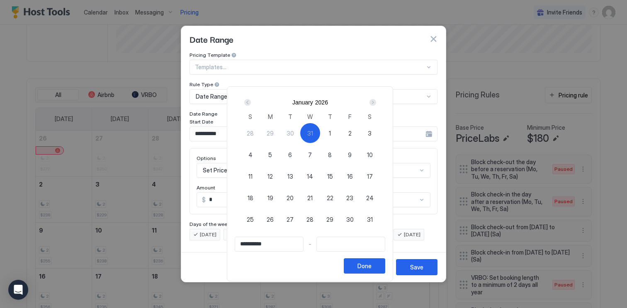
type input "**********"
click at [335, 133] on div "1" at bounding box center [330, 133] width 20 height 20
type input "**********"
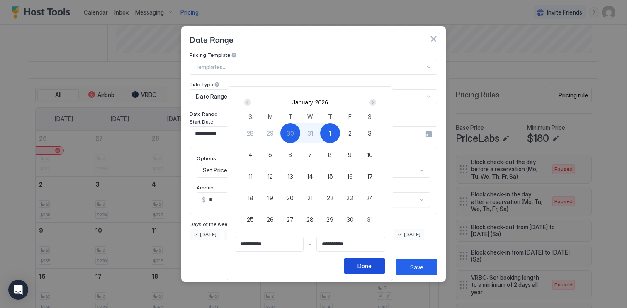
click at [371, 265] on div "Done" at bounding box center [364, 266] width 14 height 9
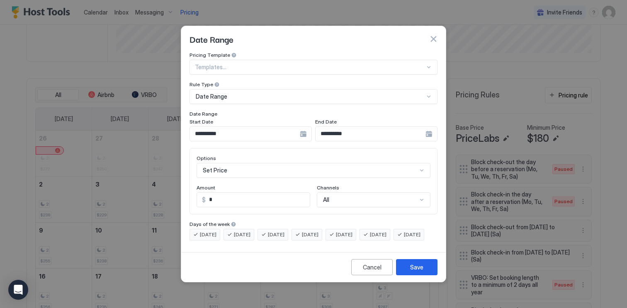
click at [281, 169] on div "Set Price" at bounding box center [313, 170] width 234 height 15
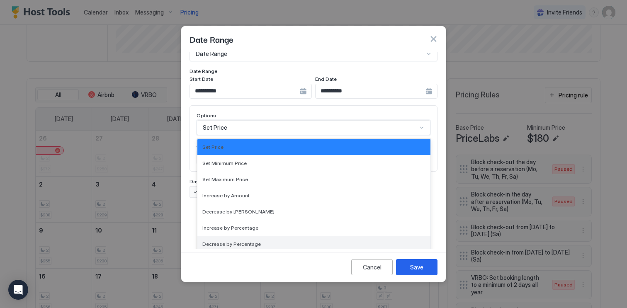
scroll to position [150, 0]
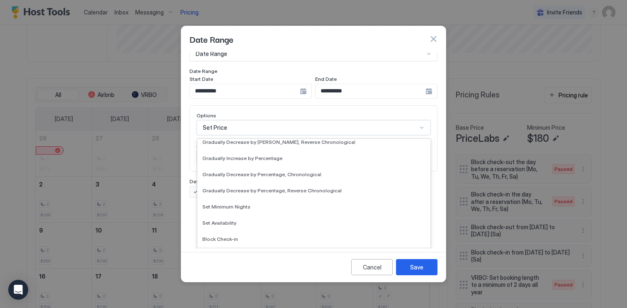
click at [259, 252] on div "Block Check-out" at bounding box center [313, 255] width 223 height 6
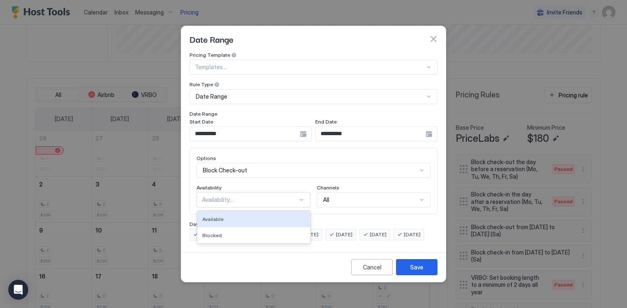
click at [247, 198] on div "Availability..." at bounding box center [253, 199] width 114 height 15
click at [242, 215] on div "Available" at bounding box center [253, 219] width 113 height 16
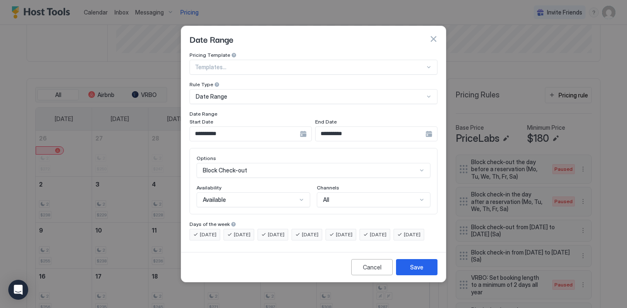
click at [213, 231] on span "[DATE]" at bounding box center [208, 234] width 17 height 7
click at [279, 127] on input "**********" at bounding box center [245, 134] width 110 height 14
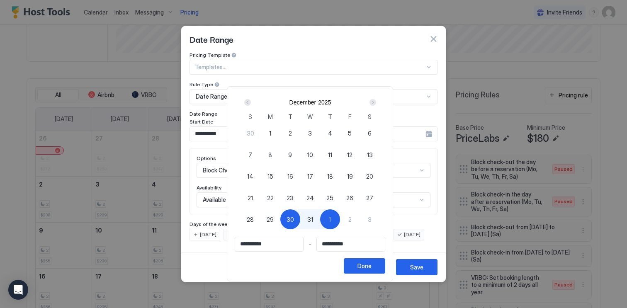
click at [283, 281] on div "**********" at bounding box center [310, 183] width 166 height 195
click at [364, 270] on button "Done" at bounding box center [364, 265] width 41 height 15
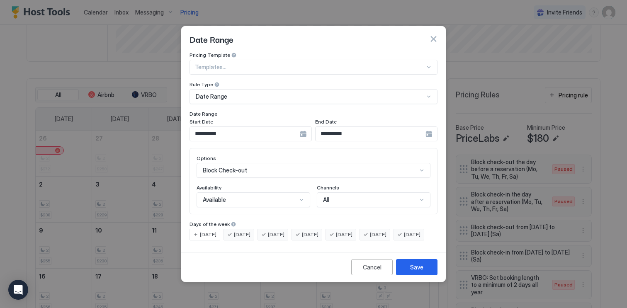
click at [231, 229] on div "[DATE]" at bounding box center [238, 235] width 31 height 12
click at [339, 229] on div "[DATE] [DATE] [DATE] [DATE] [DATE] [DATE] [DATE]" at bounding box center [313, 235] width 248 height 12
click at [318, 231] on span "[DATE]" at bounding box center [310, 234] width 17 height 7
click at [378, 229] on div "[DATE]" at bounding box center [374, 235] width 31 height 12
click at [352, 231] on span "[DATE]" at bounding box center [344, 234] width 17 height 7
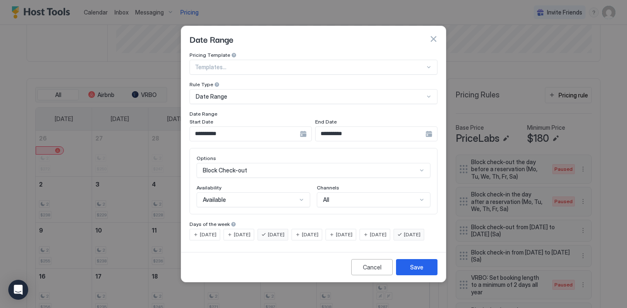
click at [393, 240] on div "[DATE]" at bounding box center [408, 235] width 31 height 12
click at [418, 269] on button "Save" at bounding box center [416, 267] width 41 height 16
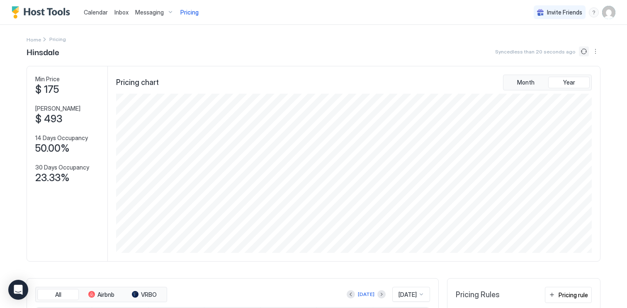
click at [583, 51] on button "Sync prices" at bounding box center [584, 51] width 10 height 10
click at [587, 51] on button "Sync prices" at bounding box center [584, 51] width 10 height 10
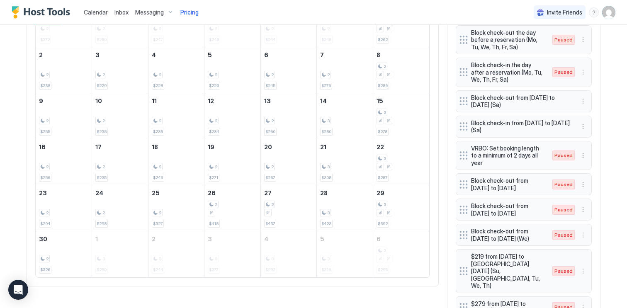
scroll to position [646, 0]
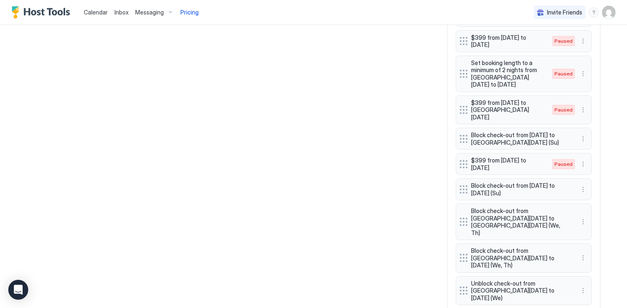
click at [577, 276] on div "Unblock check-out from [GEOGRAPHIC_DATA][DATE] to [DATE] (We)" at bounding box center [524, 290] width 136 height 29
click at [583, 286] on button "More options" at bounding box center [583, 291] width 10 height 10
click at [597, 226] on span "Edit" at bounding box center [595, 226] width 9 height 6
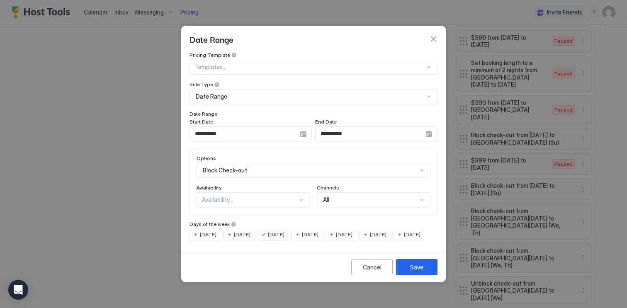
click at [289, 201] on div "Options Block Check-out Availability Availability... Channels All" at bounding box center [313, 181] width 248 height 66
click at [289, 196] on div "Availability..." at bounding box center [250, 199] width 96 height 7
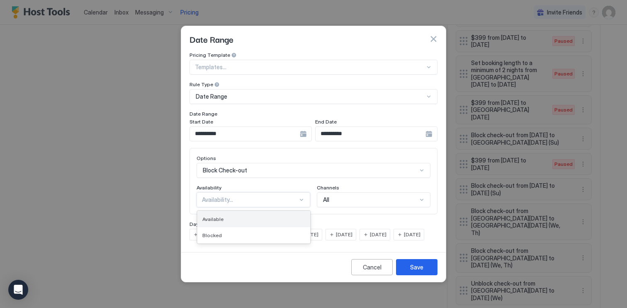
click at [276, 216] on div "Available" at bounding box center [253, 219] width 103 height 6
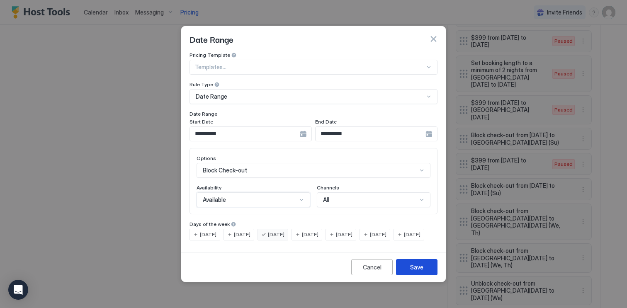
click at [424, 270] on button "Save" at bounding box center [416, 267] width 41 height 16
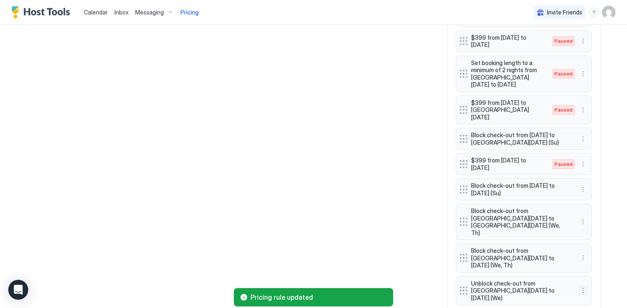
click at [582, 286] on button "More options" at bounding box center [583, 291] width 10 height 10
click at [594, 225] on span "Edit" at bounding box center [595, 226] width 9 height 6
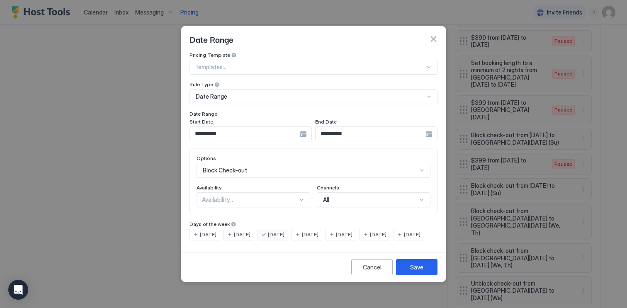
click at [277, 196] on div "Availability..." at bounding box center [250, 199] width 96 height 7
click at [242, 232] on div "Blocked" at bounding box center [253, 235] width 103 height 6
click at [420, 272] on div "Save" at bounding box center [416, 267] width 13 height 9
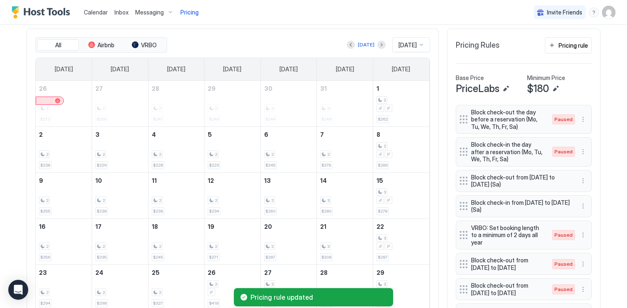
scroll to position [0, 0]
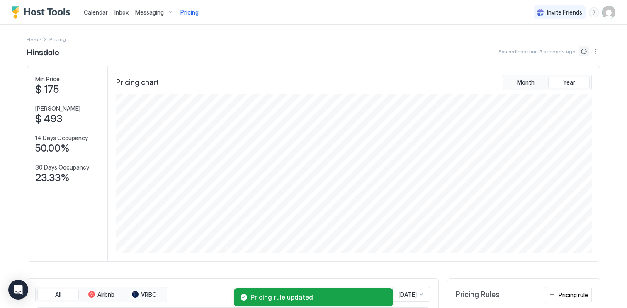
click at [582, 51] on button "Sync prices" at bounding box center [584, 51] width 10 height 10
